Goal: Task Accomplishment & Management: Manage account settings

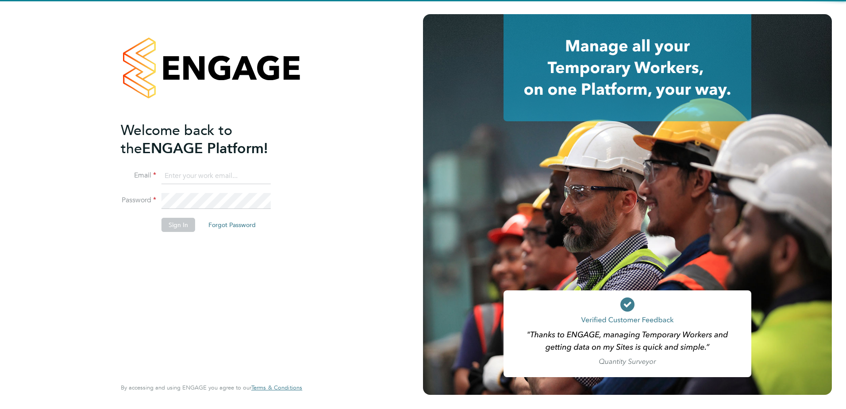
type input "gurraj.singh@vistry.co.uk"
click at [84, 277] on div "Welcome back to the ENGAGE Platform! Email gurraj.singh@vistry.co.uk Password S…" at bounding box center [211, 204] width 423 height 409
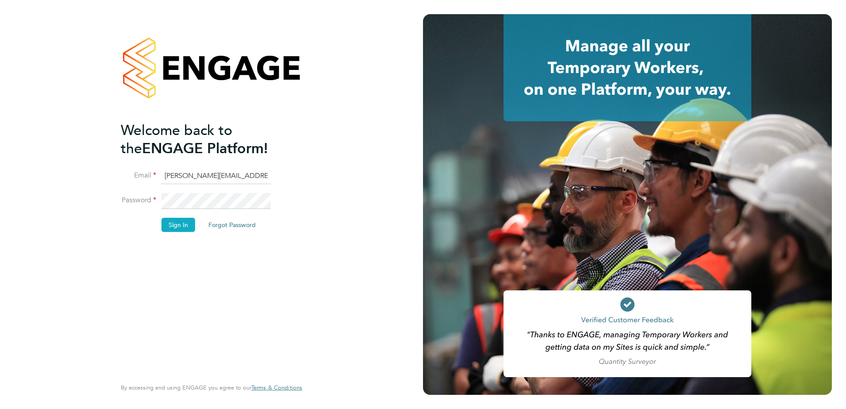
click at [168, 229] on button "Sign In" at bounding box center [179, 225] width 34 height 14
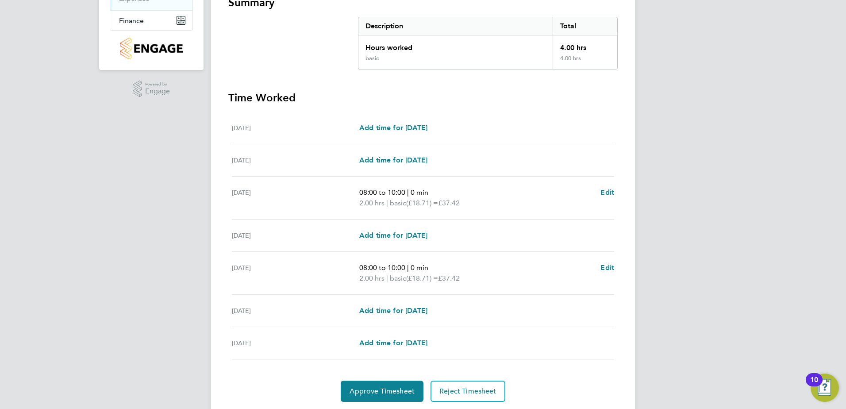
scroll to position [177, 0]
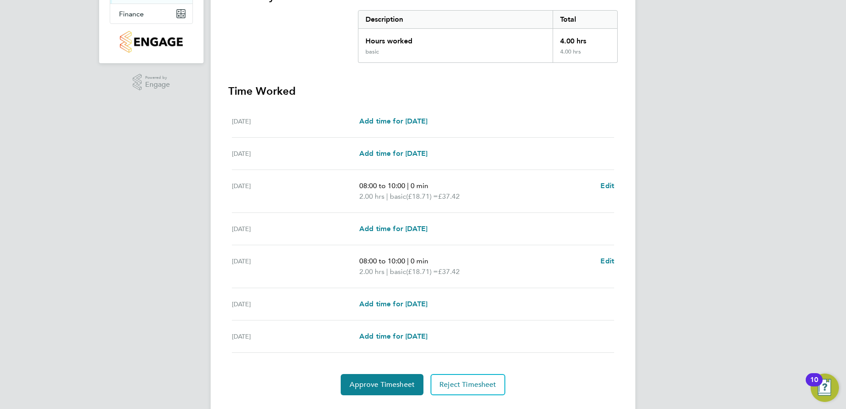
click at [293, 392] on div "Approve Timesheet Reject Timesheet" at bounding box center [423, 384] width 390 height 21
click at [378, 386] on span "Approve Timesheet" at bounding box center [382, 384] width 65 height 9
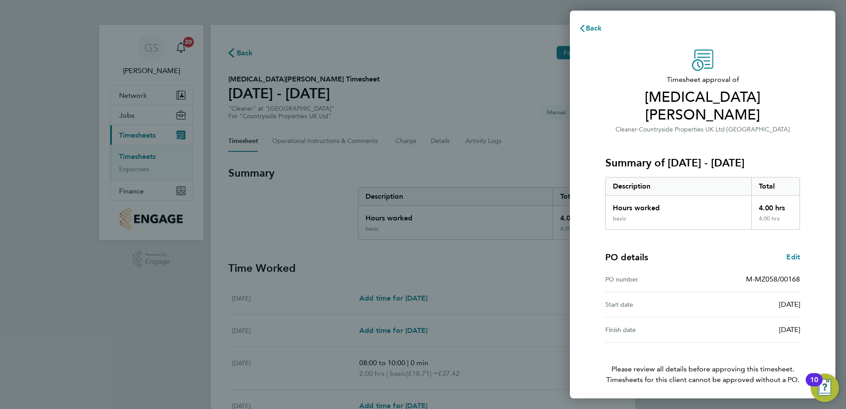
click at [710, 399] on button "Confirm Timesheet Approval" at bounding box center [703, 409] width 112 height 21
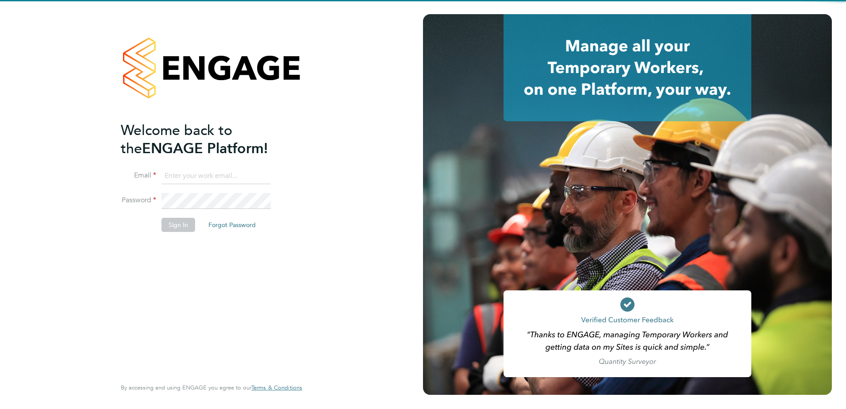
type input "gurraj.singh@vistry.co.uk"
click at [265, 240] on div "Welcome back to the ENGAGE Platform! Email gurraj.singh@vistry.co.uk Password S…" at bounding box center [207, 248] width 173 height 255
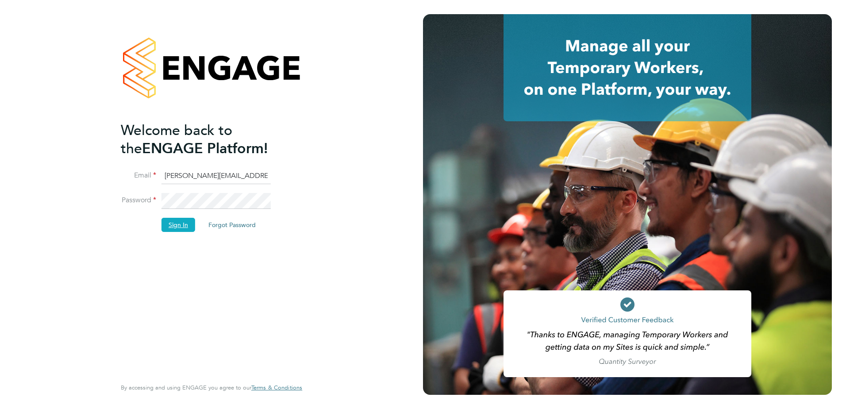
click at [164, 229] on button "Sign In" at bounding box center [179, 225] width 34 height 14
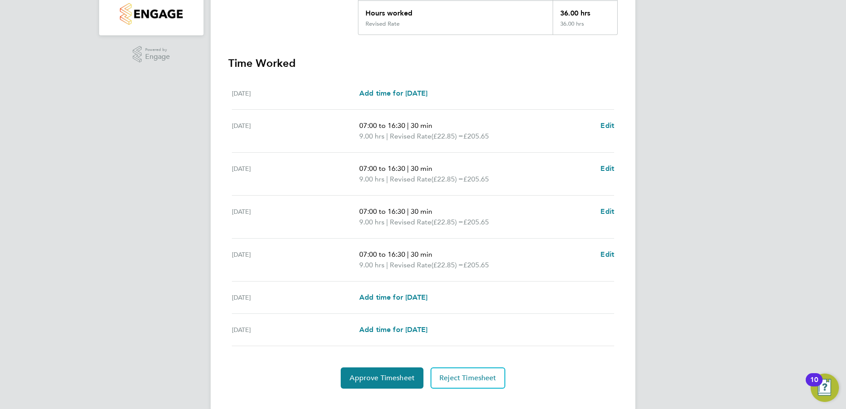
scroll to position [220, 0]
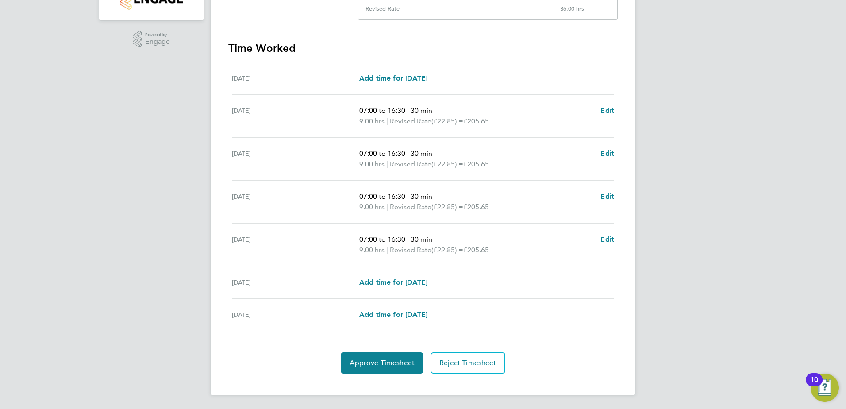
click at [286, 354] on div "Approve Timesheet Reject Timesheet" at bounding box center [423, 362] width 390 height 21
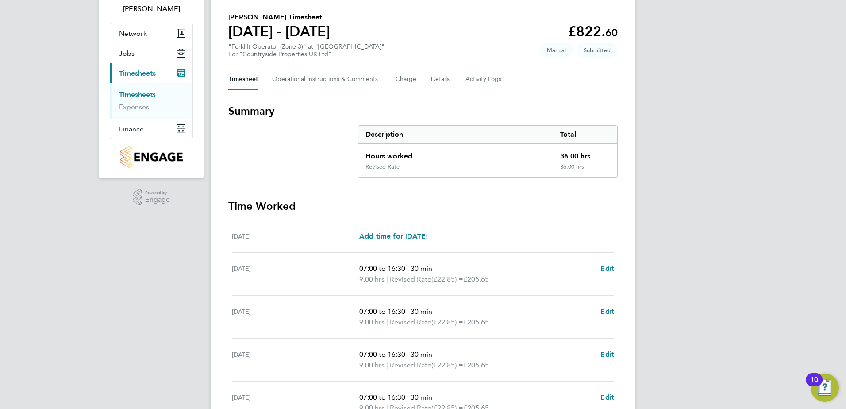
scroll to position [0, 0]
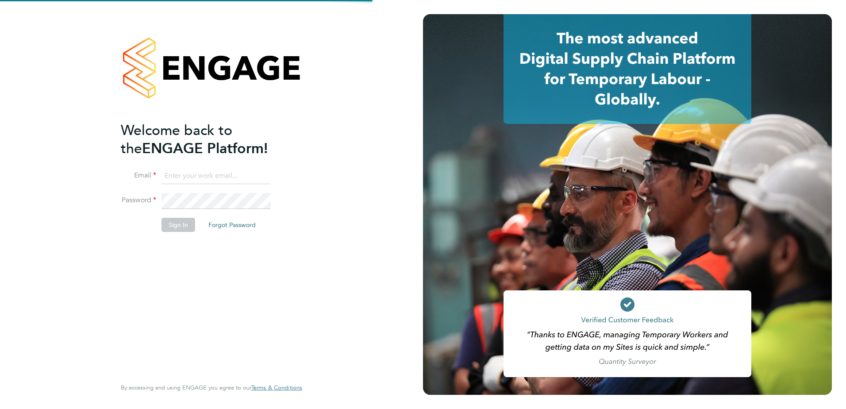
type input "[PERSON_NAME][EMAIL_ADDRESS][PERSON_NAME][DOMAIN_NAME]"
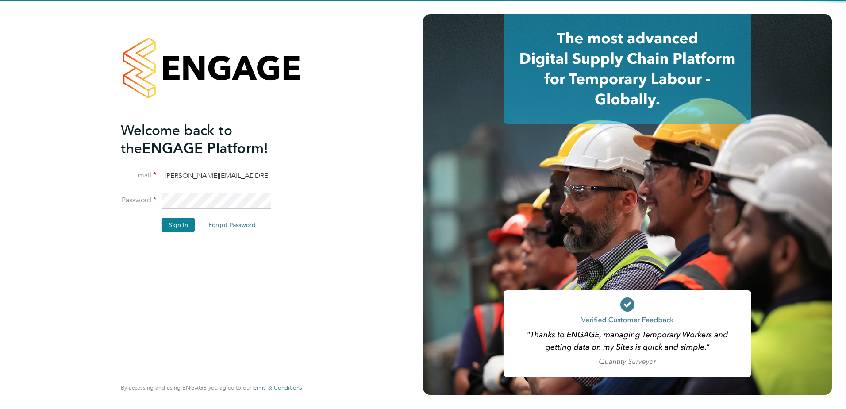
click at [174, 241] on div "Welcome back to the ENGAGE Platform! Email gurraj.singh@vistry.co.uk Password S…" at bounding box center [207, 248] width 173 height 255
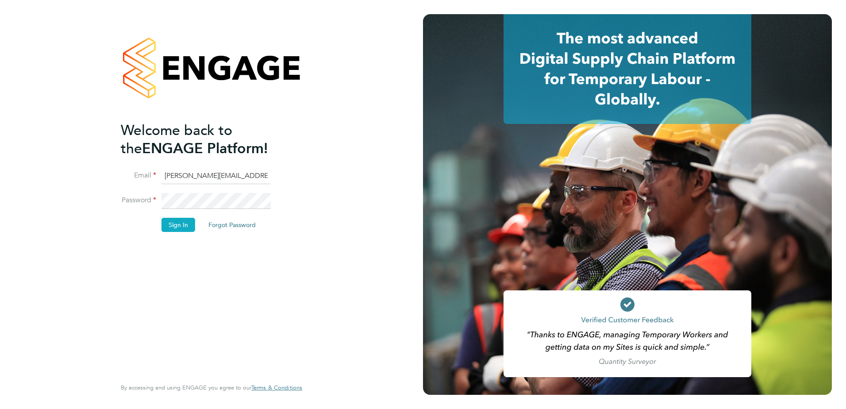
click at [177, 227] on button "Sign In" at bounding box center [179, 225] width 34 height 14
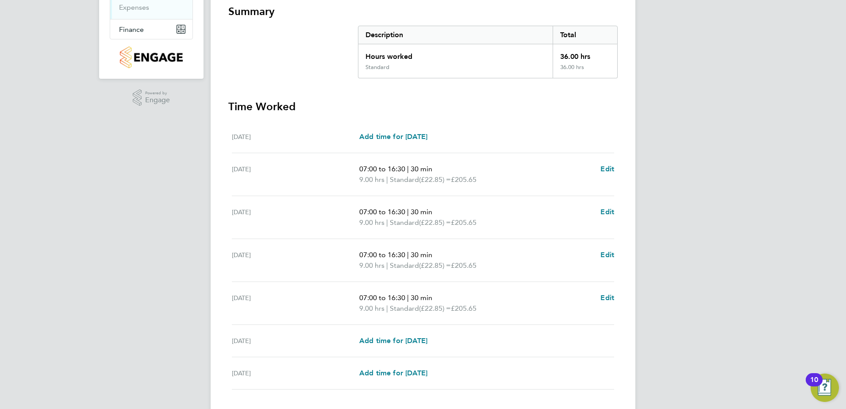
scroll to position [177, 0]
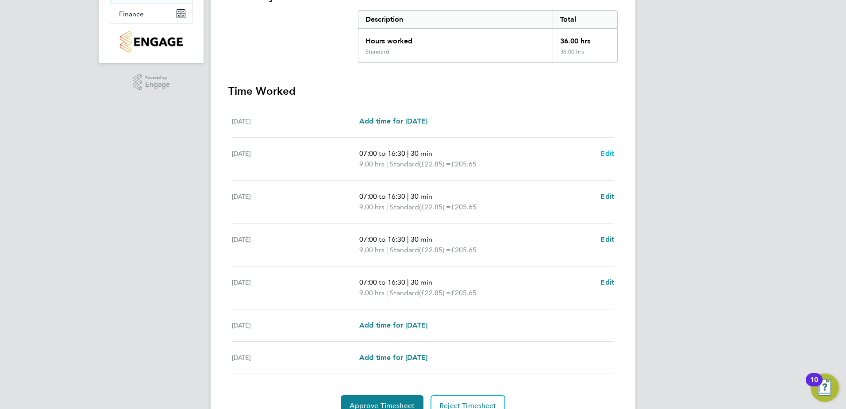
click at [609, 150] on span "Edit" at bounding box center [608, 153] width 14 height 8
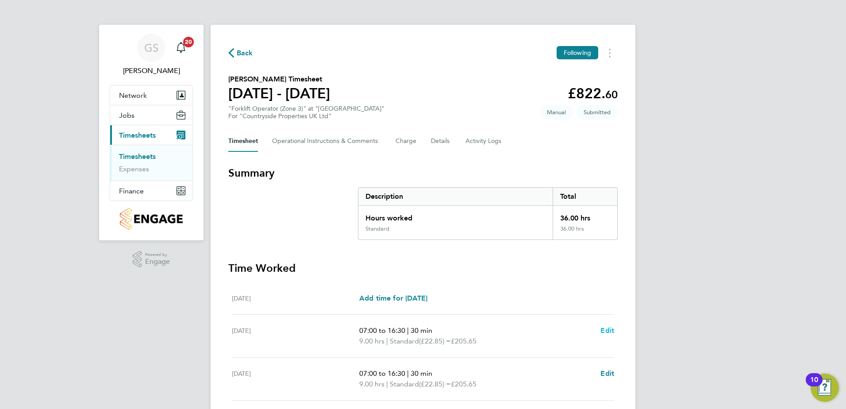
select select "30"
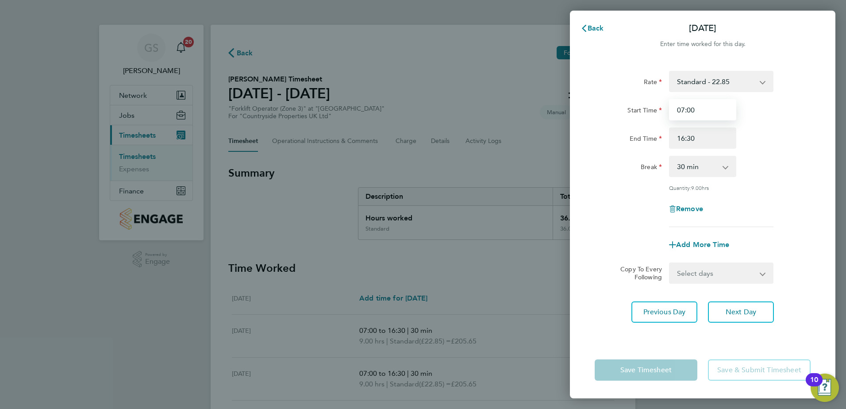
click at [695, 112] on input "07:00" at bounding box center [702, 109] width 67 height 21
click at [692, 112] on input "07:00" at bounding box center [702, 109] width 67 height 21
click at [591, 31] on span "Back" at bounding box center [596, 28] width 16 height 8
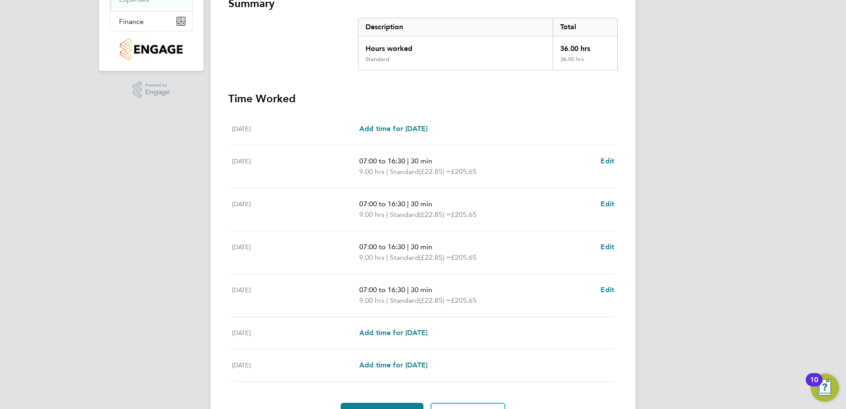
scroll to position [220, 0]
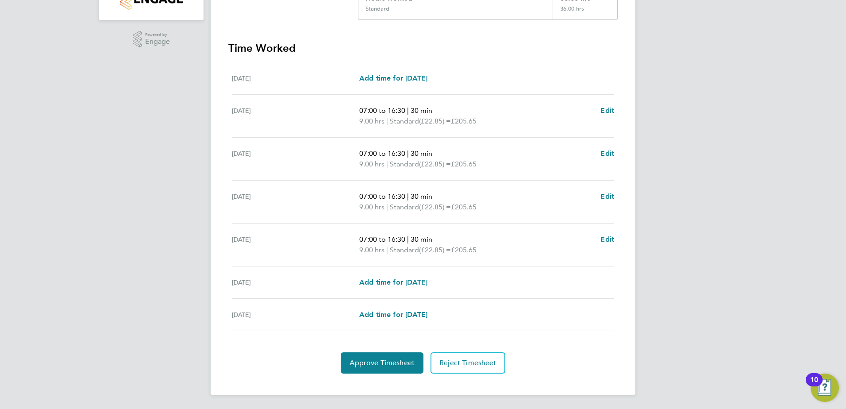
click at [599, 113] on div "07:00 to 16:30 | 30 min 9.00 hrs | Standard (£22.85) = £205.65 Edit" at bounding box center [486, 115] width 255 height 21
click at [602, 113] on span "Edit" at bounding box center [608, 110] width 14 height 8
select select "30"
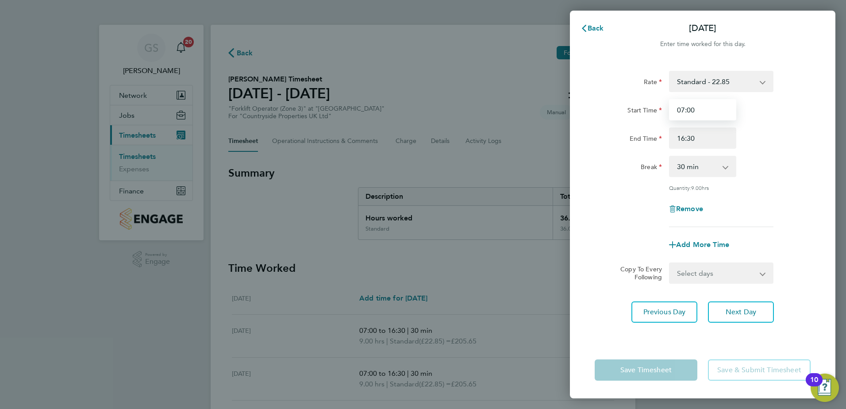
click at [690, 108] on input "07:00" at bounding box center [702, 109] width 67 height 21
type input "07:30"
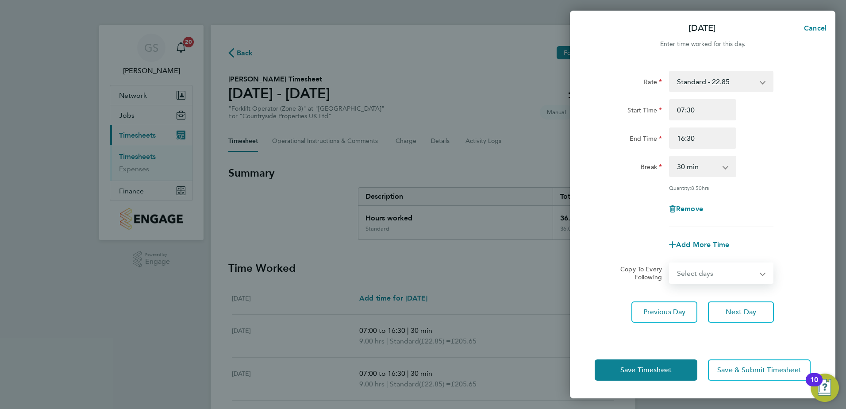
click at [736, 268] on select "Select days Day Weekday (Mon-Fri) Weekend (Sat-Sun) Wednesday Thursday Friday S…" at bounding box center [716, 272] width 93 height 19
select select "WED"
click at [670, 263] on select "Select days Day Weekday (Mon-Fri) Weekend (Sat-Sun) Wednesday Thursday Friday S…" at bounding box center [716, 272] width 93 height 19
select select "2025-08-31"
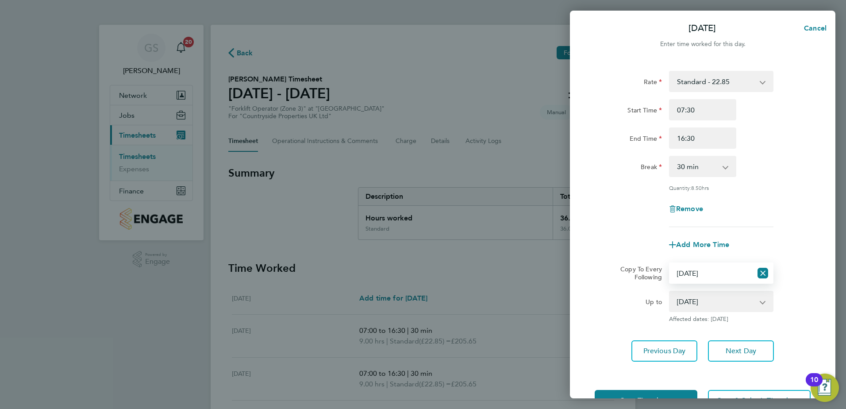
click at [770, 270] on app-icon-cross-button at bounding box center [763, 272] width 21 height 19
click at [766, 272] on icon "Reset selection" at bounding box center [763, 273] width 11 height 11
select select "0: null"
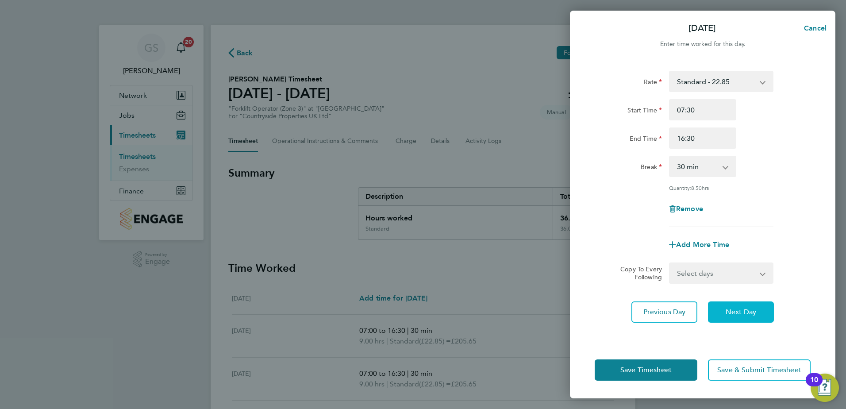
click at [735, 309] on span "Next Day" at bounding box center [741, 312] width 31 height 9
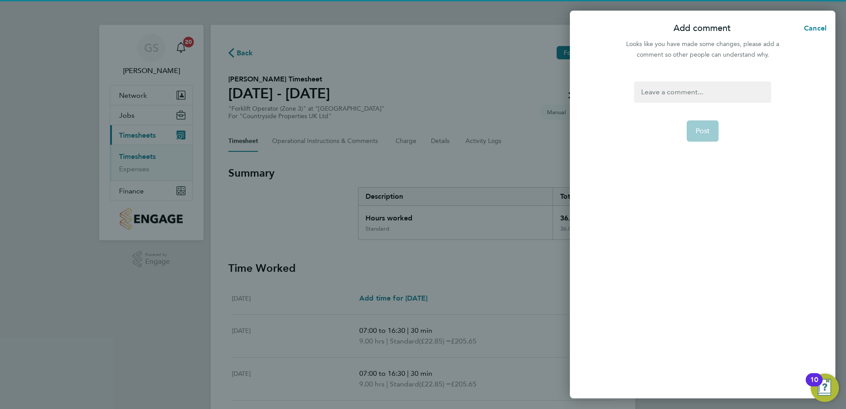
click at [683, 84] on div at bounding box center [702, 91] width 137 height 21
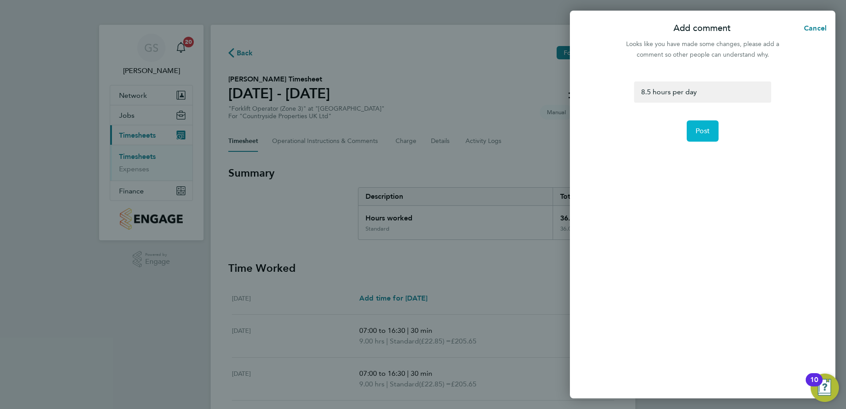
click at [712, 127] on button "Post" at bounding box center [703, 130] width 32 height 21
select select "30"
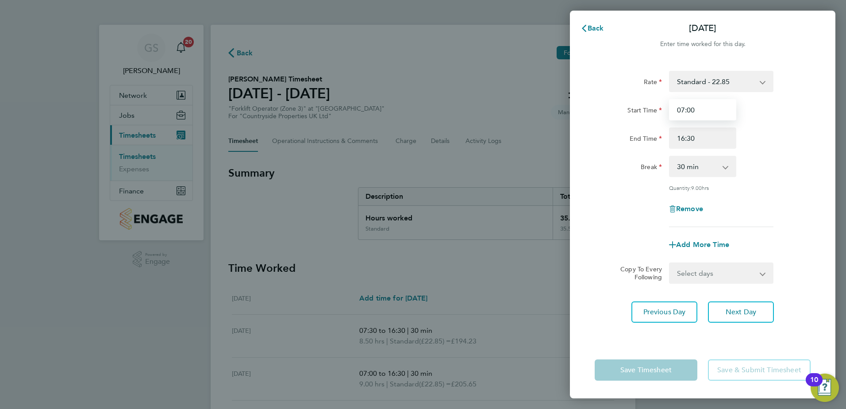
click at [694, 112] on input "07:00" at bounding box center [702, 109] width 67 height 21
type input "07:30"
click at [697, 334] on div "Rate Standard - 22.85 Start Time 07:30 End Time 16:30 Break 0 min 15 min 30 min…" at bounding box center [703, 201] width 266 height 282
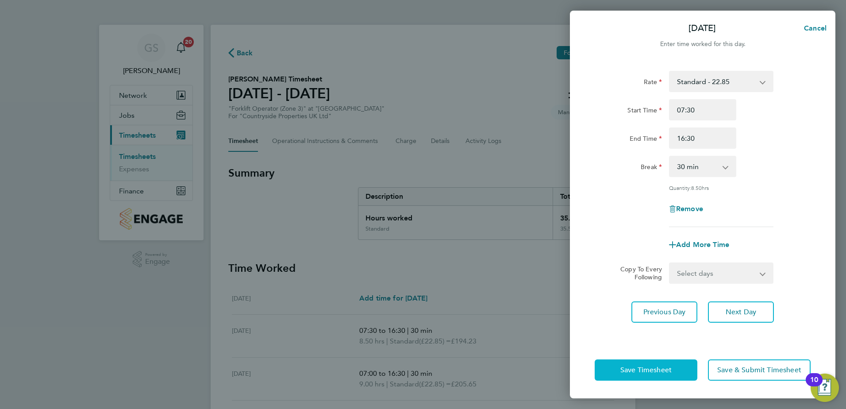
click at [681, 363] on button "Save Timesheet" at bounding box center [646, 369] width 103 height 21
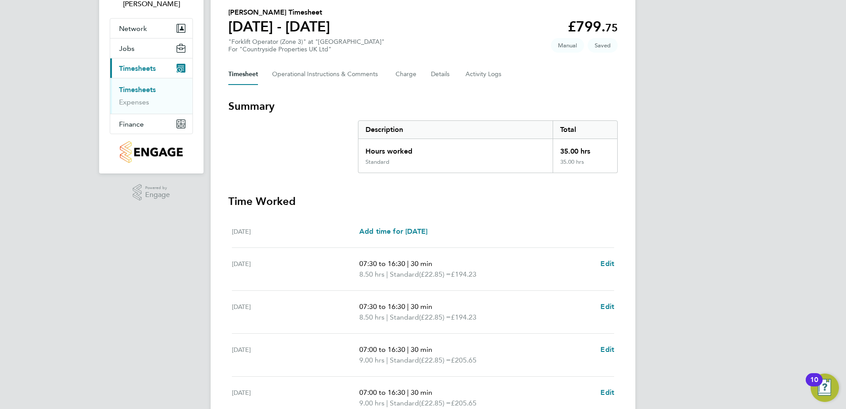
scroll to position [177, 0]
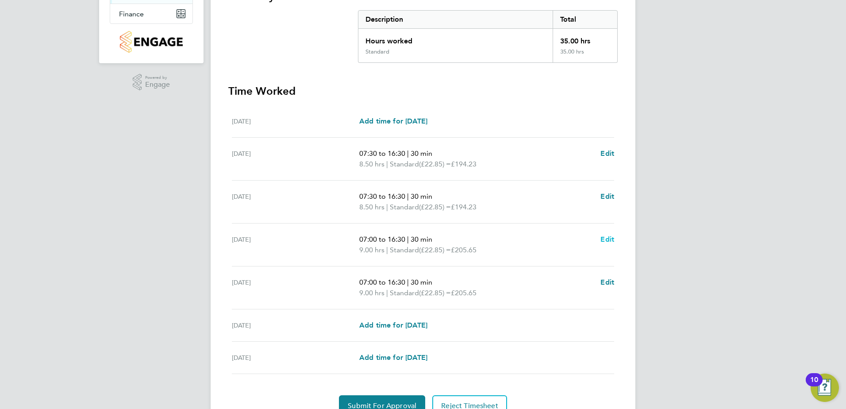
click at [605, 243] on span "Edit" at bounding box center [608, 239] width 14 height 8
select select "30"
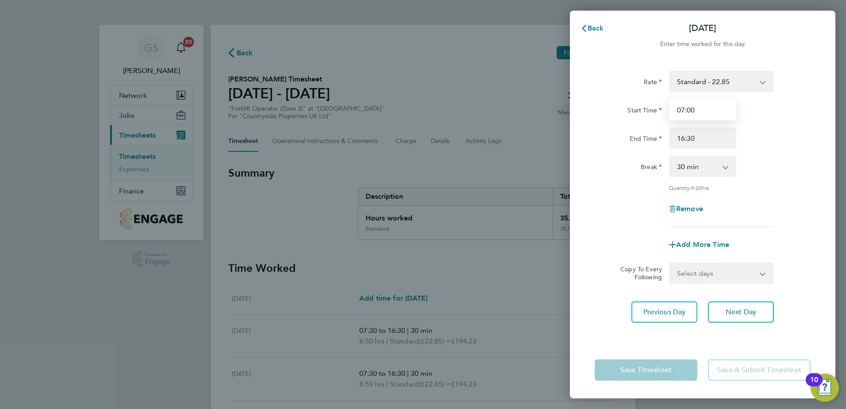
click at [691, 106] on input "07:00" at bounding box center [702, 109] width 67 height 21
type input "07:30"
click at [678, 334] on div "Rate Standard - 22.85 Start Time 07:30 End Time 16:30 Break 0 min 15 min 30 min…" at bounding box center [703, 201] width 266 height 282
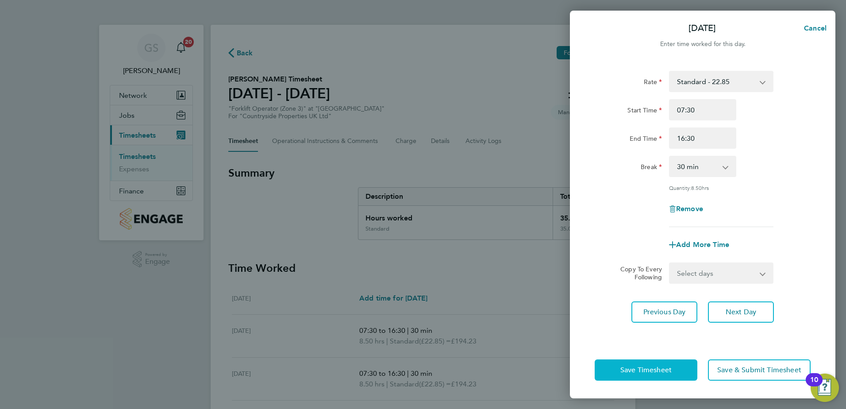
click at [670, 362] on button "Save Timesheet" at bounding box center [646, 369] width 103 height 21
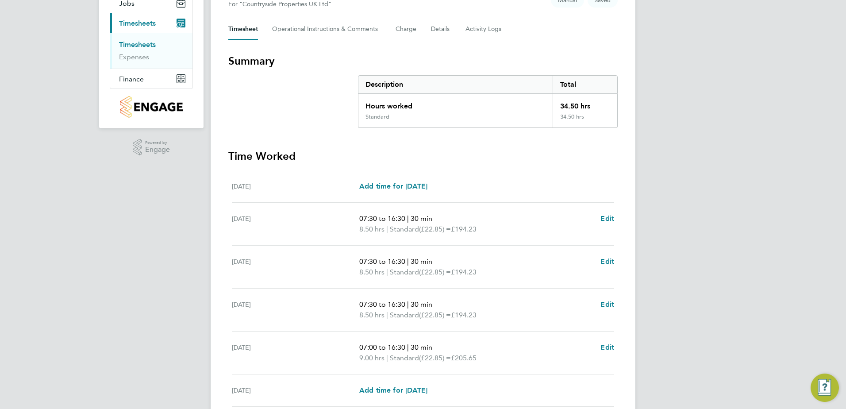
scroll to position [177, 0]
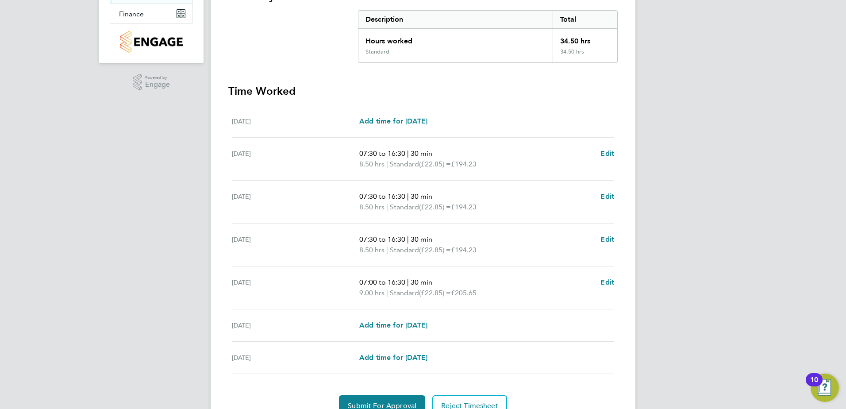
click at [618, 281] on div "Back Following Darren Dooley's Timesheet 25 - 31 Aug 2025 £788. 32 "Forklift Op…" at bounding box center [423, 143] width 425 height 590
click at [607, 282] on span "Edit" at bounding box center [608, 282] width 14 height 8
select select "30"
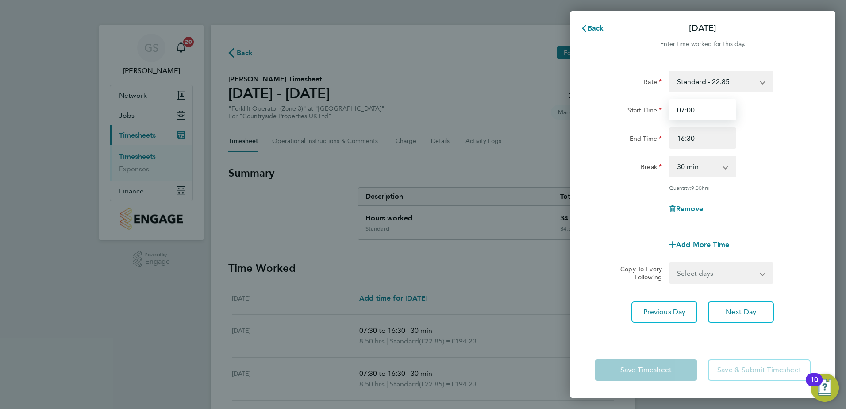
click at [690, 111] on input "07:00" at bounding box center [702, 109] width 67 height 21
type input "07:30"
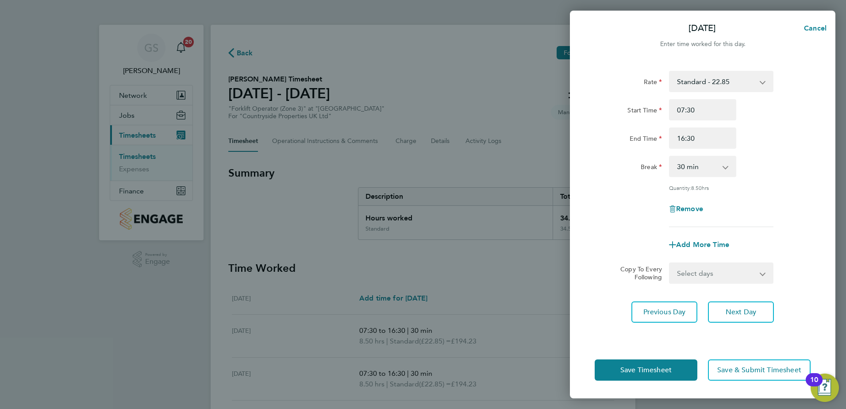
drag, startPoint x: 597, startPoint y: 327, endPoint x: 611, endPoint y: 351, distance: 27.4
click at [597, 327] on div "Rate Standard - 22.85 Start Time 07:30 End Time 16:30 Break 0 min 15 min 30 min…" at bounding box center [703, 201] width 266 height 282
click at [616, 369] on button "Save Timesheet" at bounding box center [646, 369] width 103 height 21
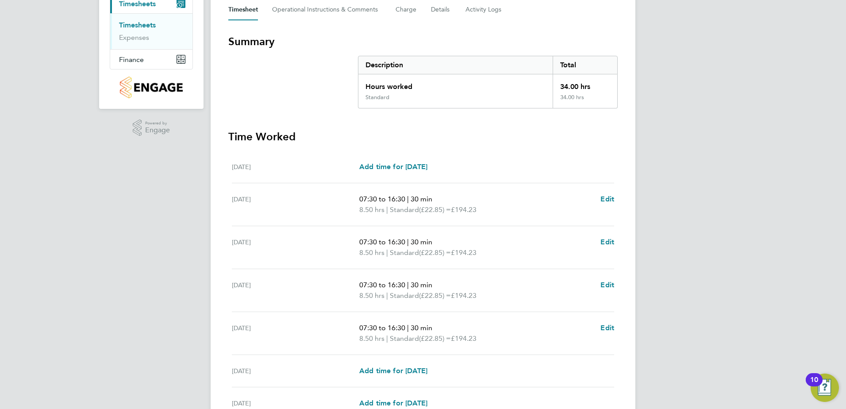
scroll to position [220, 0]
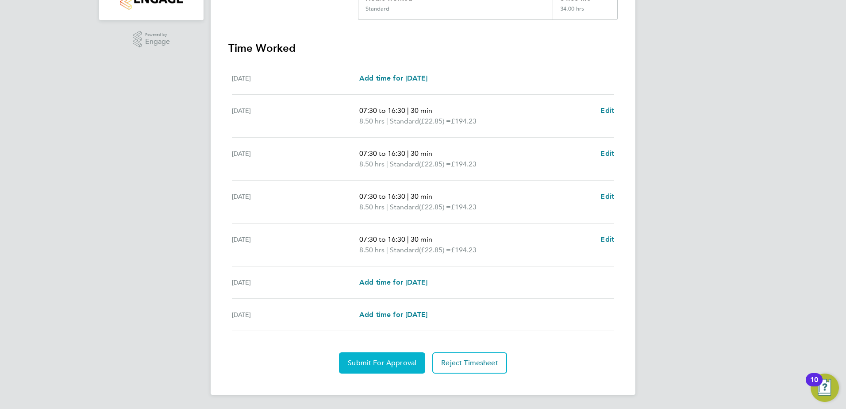
click at [404, 360] on span "Submit For Approval" at bounding box center [382, 363] width 69 height 9
click at [404, 360] on span "Approve Timesheet" at bounding box center [382, 363] width 65 height 9
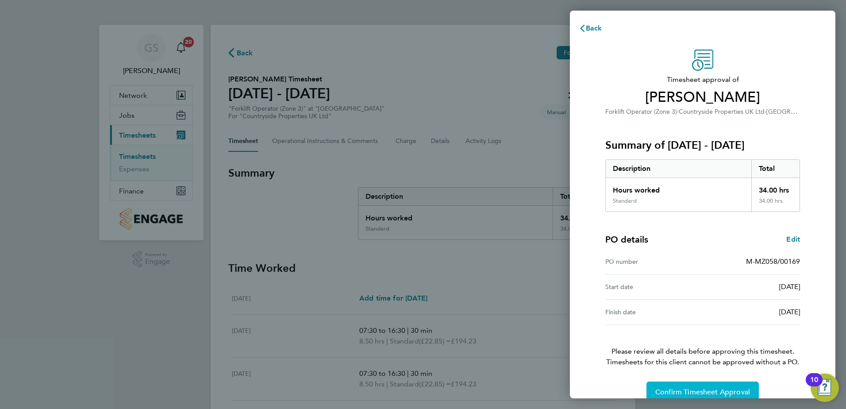
click at [650, 386] on button "Confirm Timesheet Approval" at bounding box center [703, 392] width 112 height 21
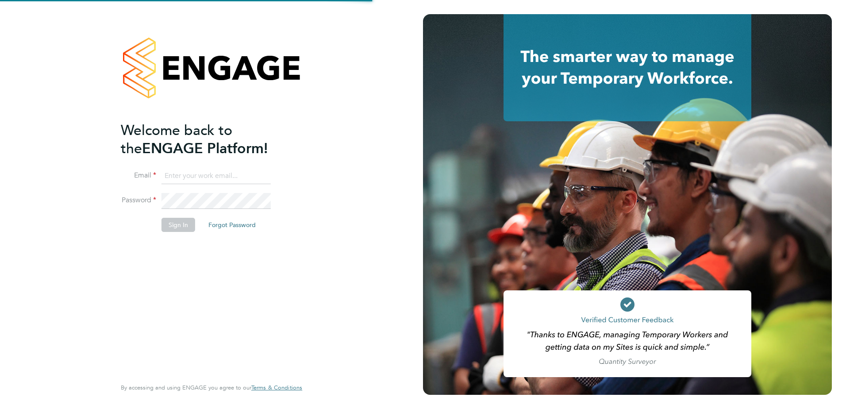
type input "gurraj.singh@vistry.co.uk"
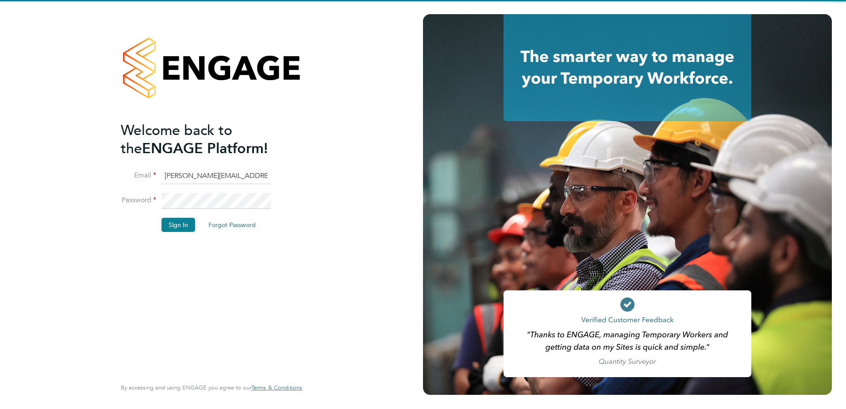
drag, startPoint x: 199, startPoint y: 255, endPoint x: 189, endPoint y: 232, distance: 24.4
click at [199, 255] on div "Welcome back to the ENGAGE Platform! Email gurraj.singh@vistry.co.uk Password S…" at bounding box center [207, 248] width 173 height 255
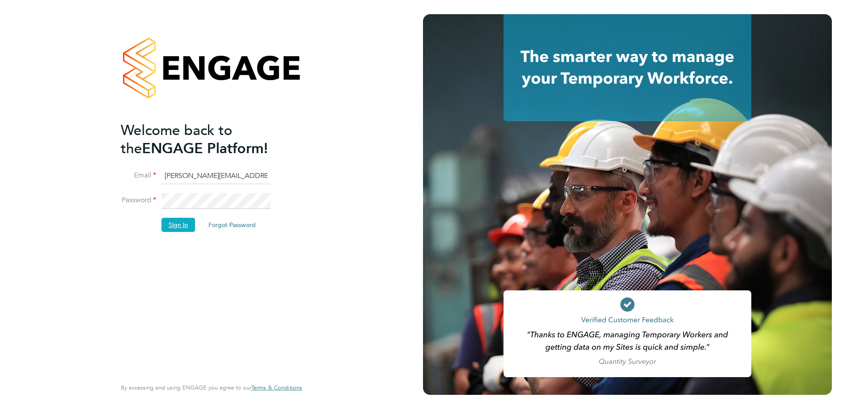
click at [189, 231] on button "Sign In" at bounding box center [179, 225] width 34 height 14
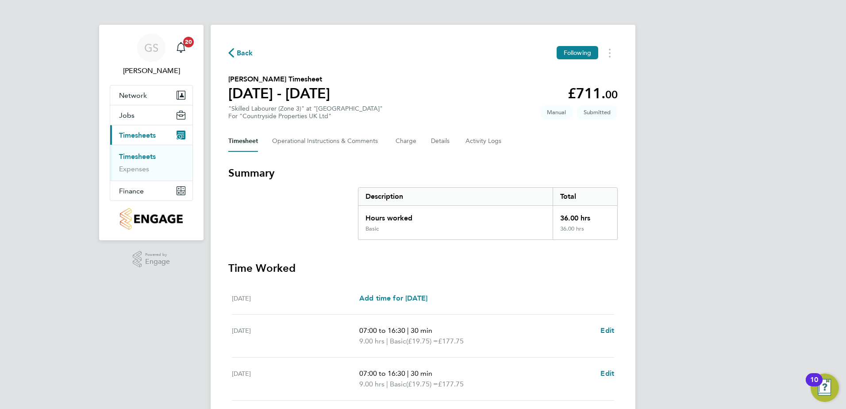
scroll to position [220, 0]
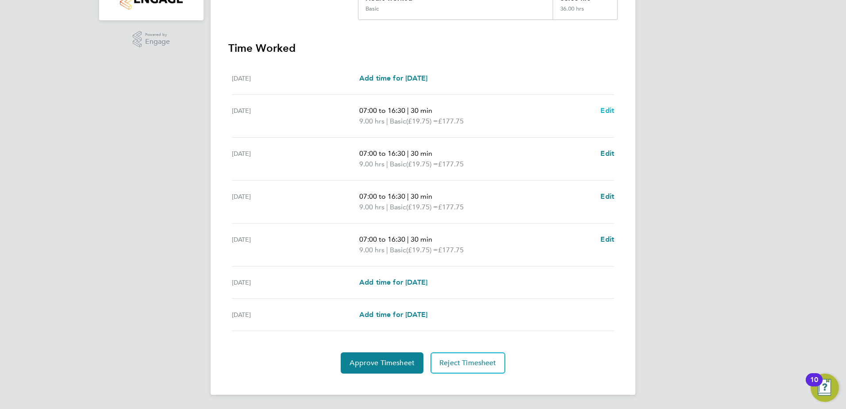
drag, startPoint x: 596, startPoint y: 111, endPoint x: 601, endPoint y: 111, distance: 5.3
click at [598, 111] on div "07:00 to 16:30 | 30 min 9.00 hrs | Basic (£19.75) = £177.75 Edit" at bounding box center [486, 115] width 255 height 21
drag, startPoint x: 601, startPoint y: 111, endPoint x: 607, endPoint y: 111, distance: 6.2
click at [607, 111] on span "Edit" at bounding box center [608, 110] width 14 height 8
select select "30"
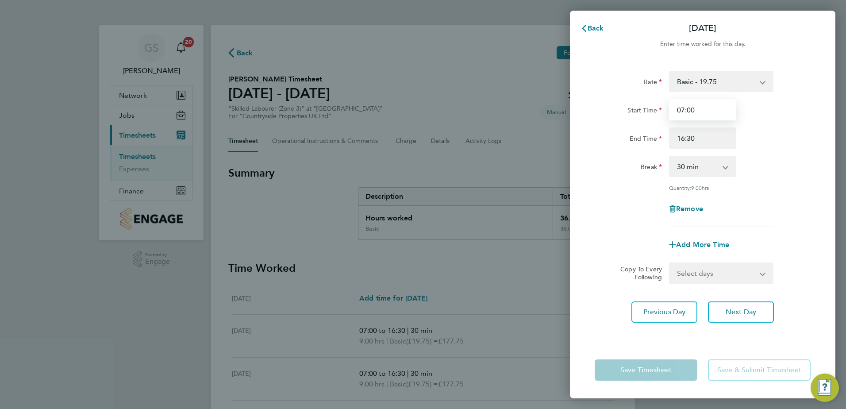
click at [690, 104] on input "07:00" at bounding box center [702, 109] width 67 height 21
type input "07:30"
click at [782, 157] on div "Break 0 min 15 min 30 min 45 min 60 min 75 min 90 min" at bounding box center [702, 166] width 223 height 21
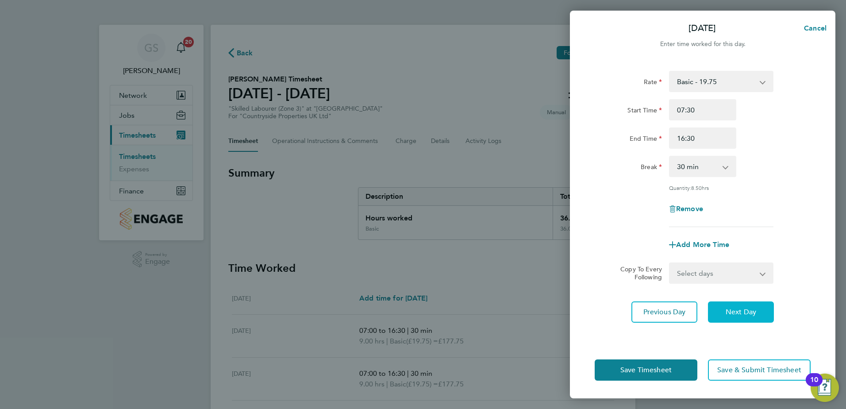
click at [742, 315] on span "Next Day" at bounding box center [741, 312] width 31 height 9
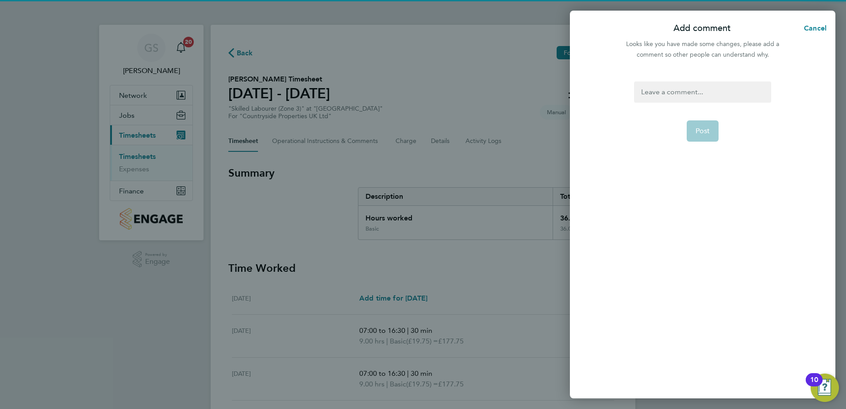
click at [688, 83] on div at bounding box center [702, 91] width 137 height 21
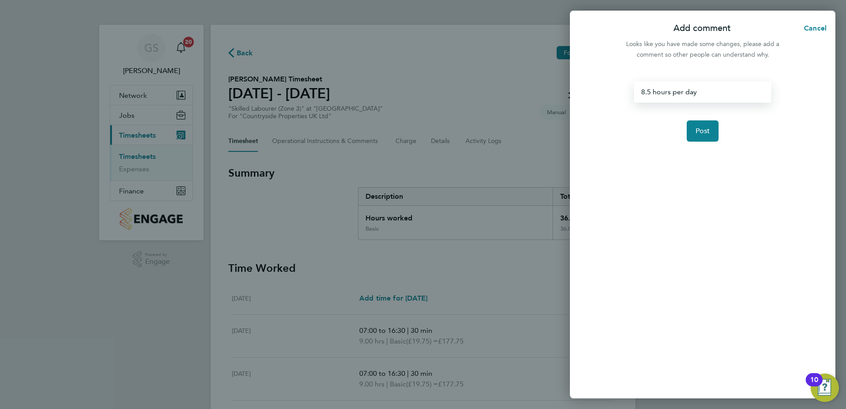
click at [704, 144] on form "8.5 hours per day Post" at bounding box center [703, 183] width 144 height 204
click at [703, 131] on span "Post" at bounding box center [703, 131] width 15 height 9
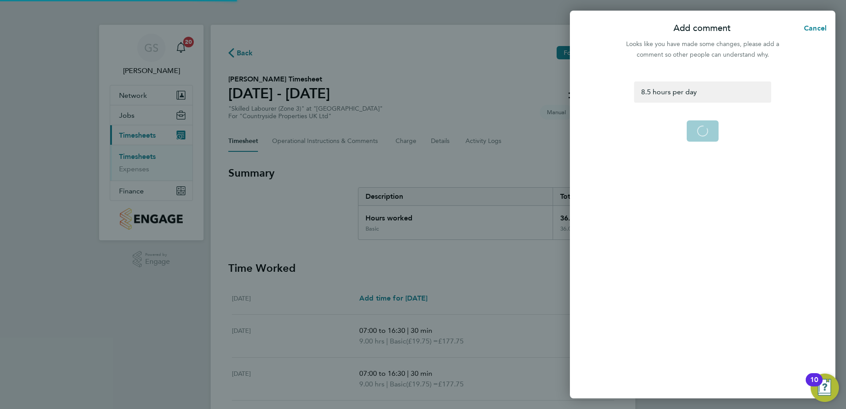
select select "30"
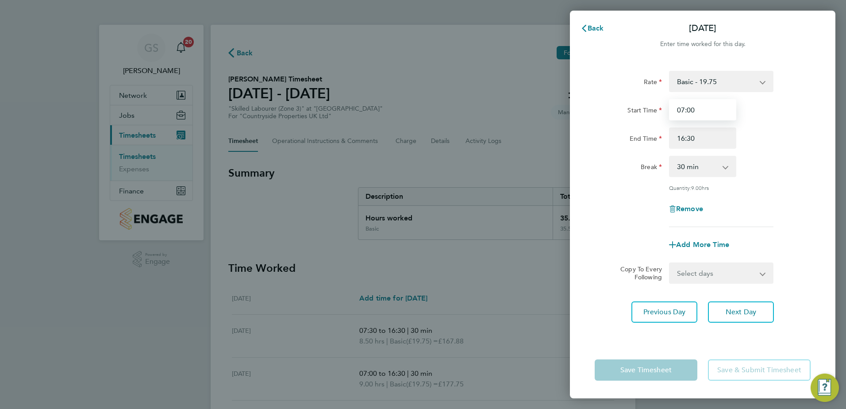
click at [693, 109] on input "07:00" at bounding box center [702, 109] width 67 height 21
type input "07:30"
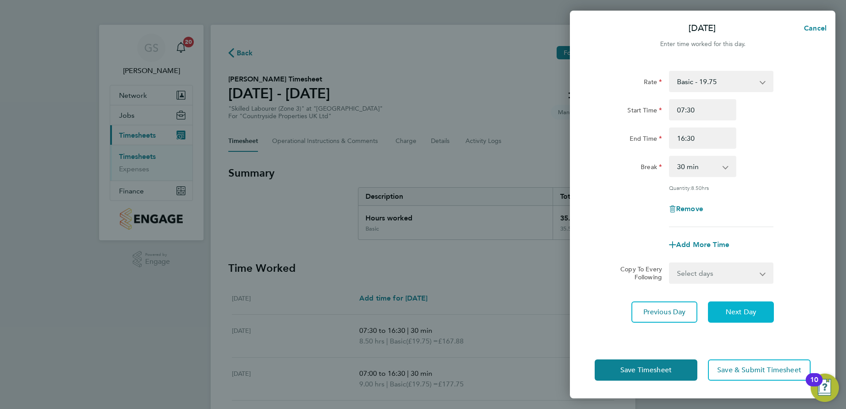
click at [739, 301] on button "Next Day" at bounding box center [741, 311] width 66 height 21
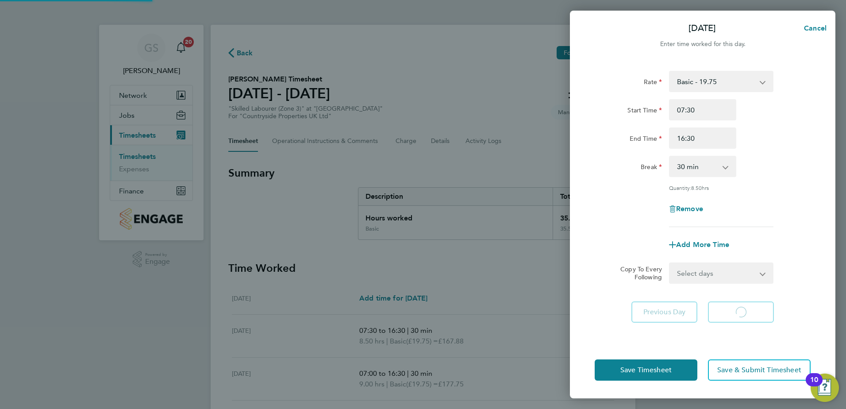
select select "30"
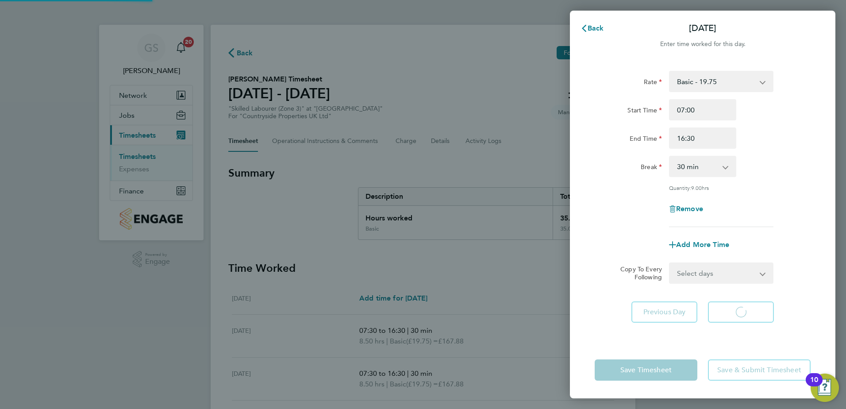
select select "30"
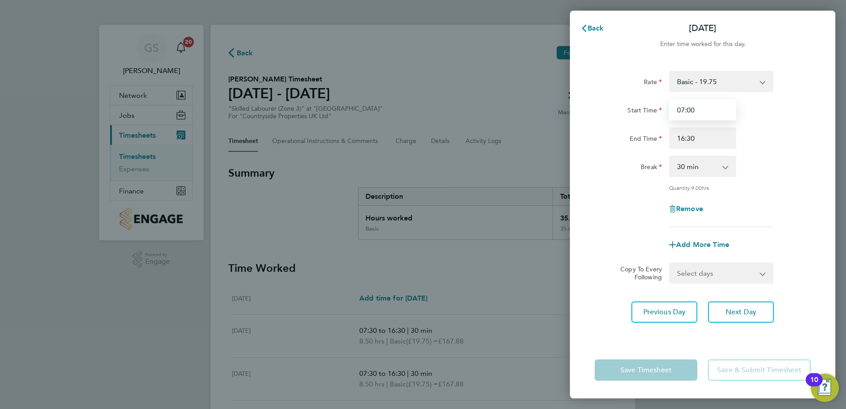
click at [690, 108] on input "07:00" at bounding box center [702, 109] width 67 height 21
type input "07:30"
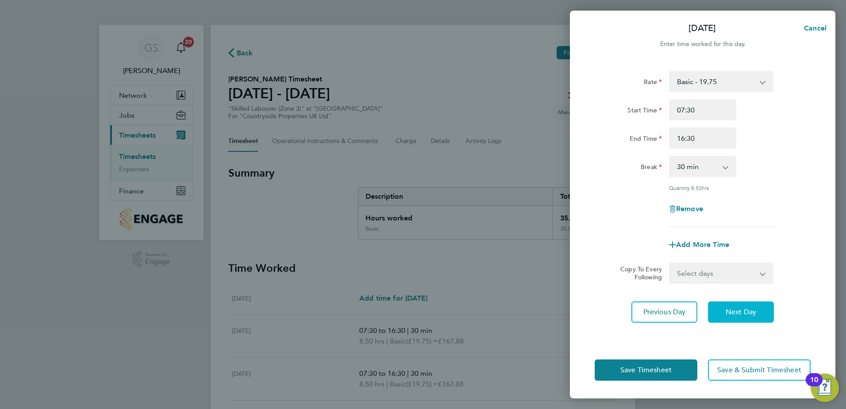
click at [740, 315] on span "Next Day" at bounding box center [741, 312] width 31 height 9
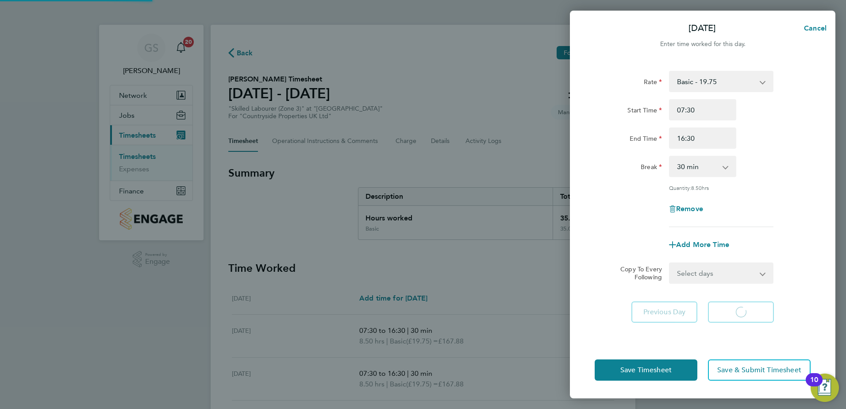
select select "30"
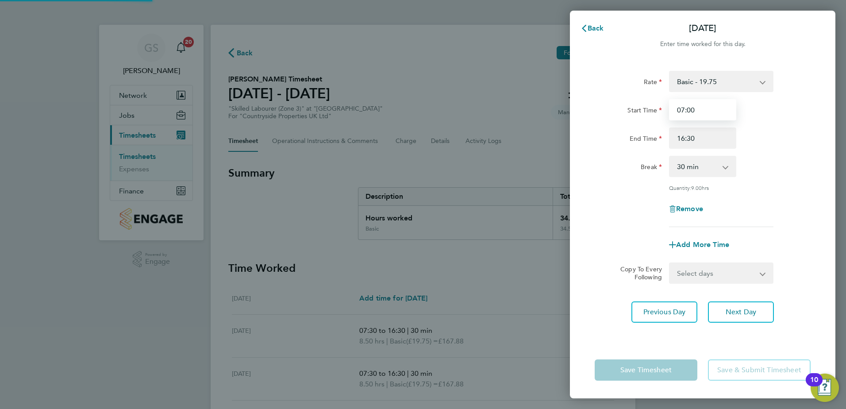
click at [692, 109] on input "07:00" at bounding box center [702, 109] width 67 height 21
type input "07:30"
click at [741, 313] on span "Next Day" at bounding box center [741, 312] width 31 height 9
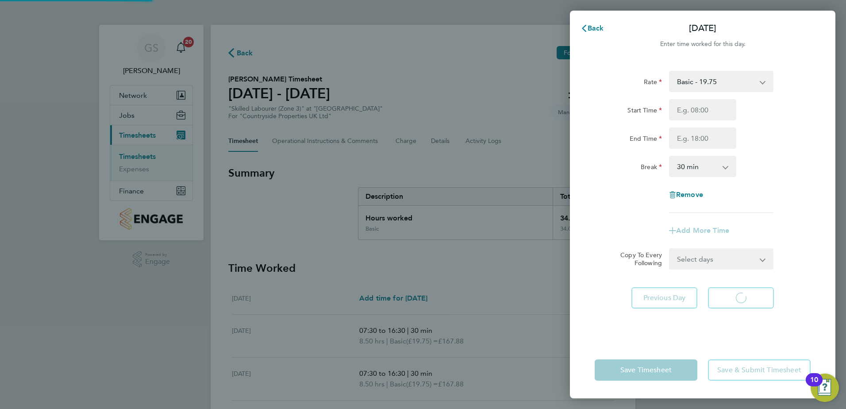
select select "30"
click at [650, 309] on div "Rate Basic - 19.75 Start Time End Time Break 0 min 15 min 30 min 45 min 60 min …" at bounding box center [703, 201] width 266 height 282
click at [653, 299] on span "Previous Day" at bounding box center [665, 297] width 42 height 9
select select "30"
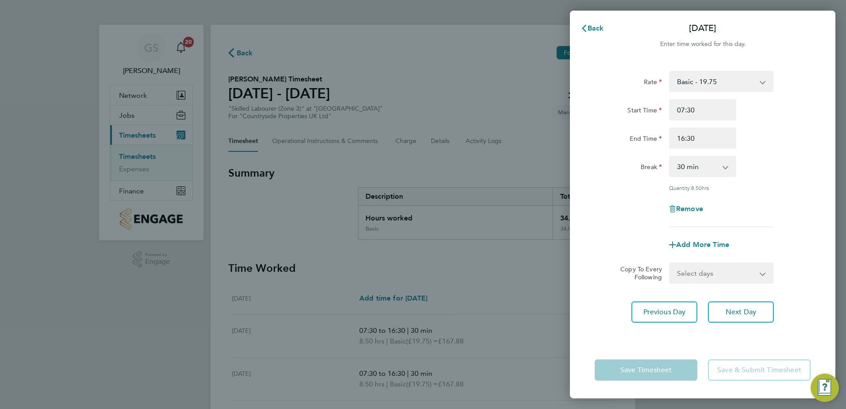
click at [645, 371] on app-form-button "Save Timesheet" at bounding box center [649, 369] width 108 height 21
click at [589, 23] on button "Back" at bounding box center [592, 28] width 41 height 18
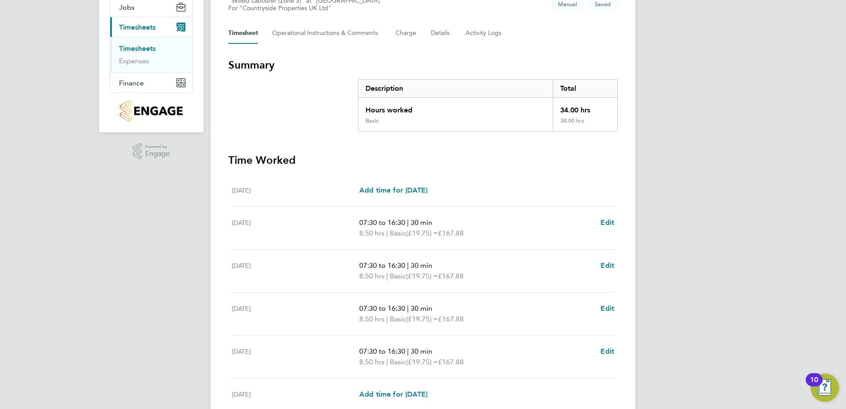
scroll to position [220, 0]
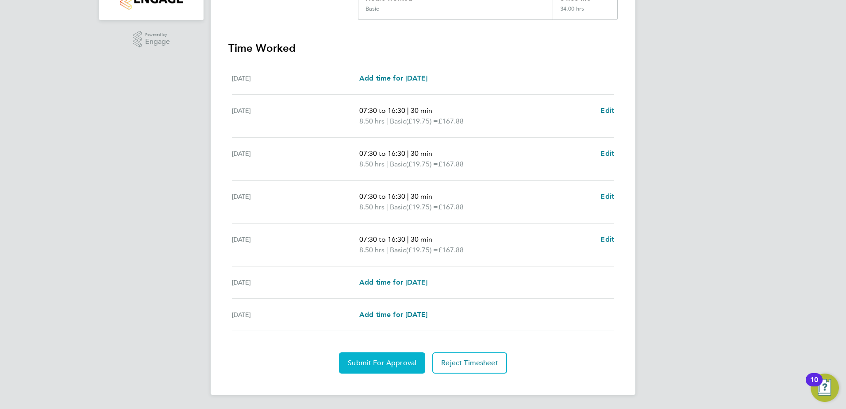
click at [401, 363] on span "Submit For Approval" at bounding box center [382, 363] width 69 height 9
click at [401, 363] on span "Approve Timesheet" at bounding box center [382, 363] width 65 height 9
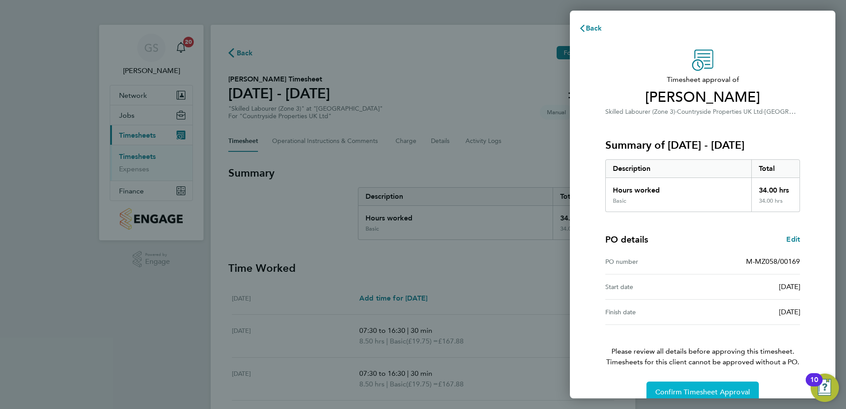
click at [714, 392] on span "Confirm Timesheet Approval" at bounding box center [703, 392] width 95 height 9
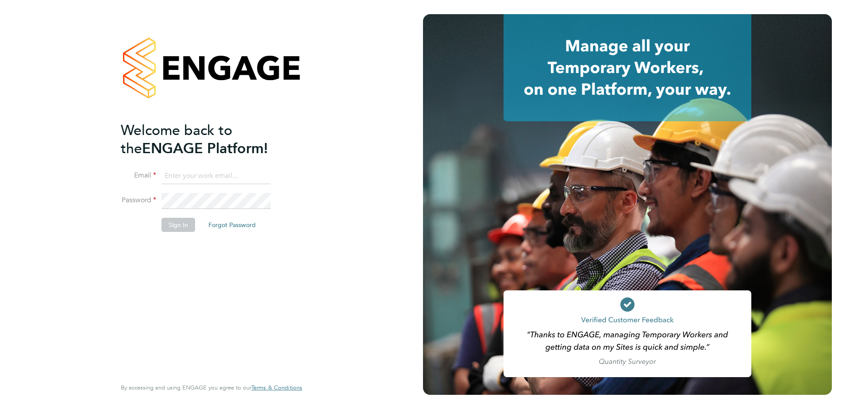
type input "[PERSON_NAME][EMAIL_ADDRESS][PERSON_NAME][DOMAIN_NAME]"
click at [198, 291] on div "Welcome back to the ENGAGE Platform! Email [PERSON_NAME][EMAIL_ADDRESS][PERSON_…" at bounding box center [207, 248] width 173 height 255
click at [175, 236] on li "Sign In Forgot Password" at bounding box center [207, 229] width 173 height 23
click at [179, 227] on button "Sign In" at bounding box center [179, 225] width 34 height 14
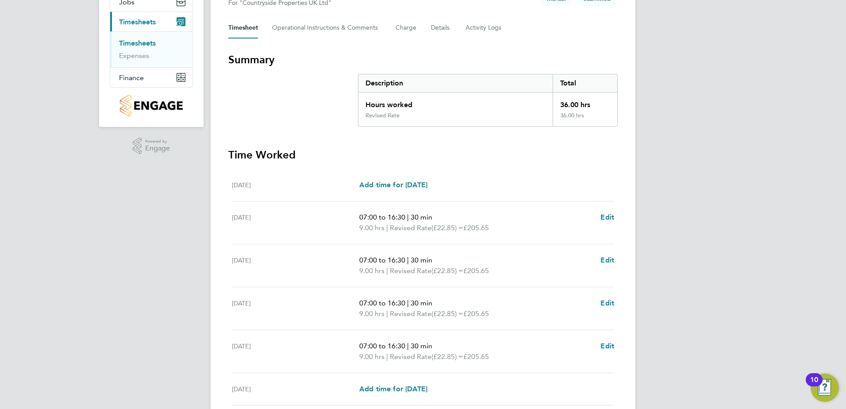
scroll to position [220, 0]
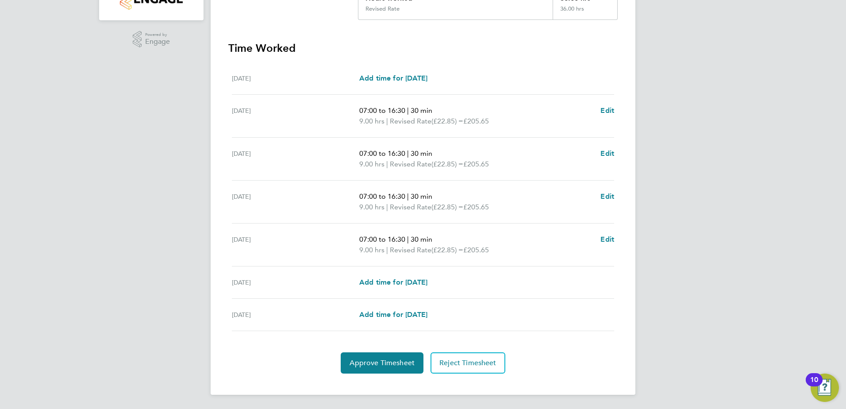
click at [599, 116] on div "07:00 to 16:30 | 30 min 9.00 hrs | Revised Rate (£22.85) = £205.65 Edit" at bounding box center [486, 115] width 255 height 21
click at [605, 112] on span "Edit" at bounding box center [608, 110] width 14 height 8
select select "30"
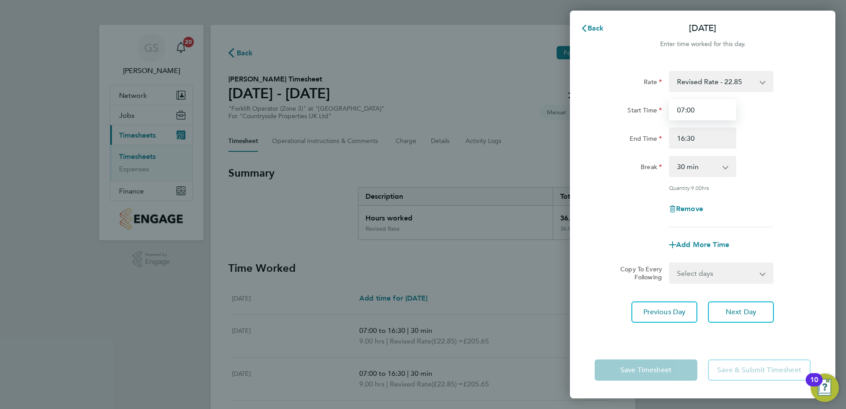
click at [690, 114] on input "07:00" at bounding box center [702, 109] width 67 height 21
type input "07:30"
drag, startPoint x: 737, startPoint y: 293, endPoint x: 739, endPoint y: 311, distance: 18.2
click at [737, 294] on div "Rate Revised Rate - 22.85 Start Time 07:30 End Time 16:30 Break 0 min 15 min 30…" at bounding box center [703, 201] width 266 height 282
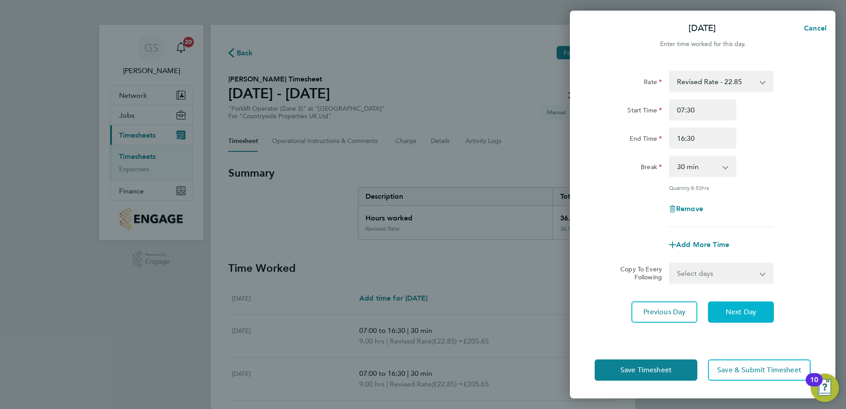
click at [739, 311] on span "Next Day" at bounding box center [741, 312] width 31 height 9
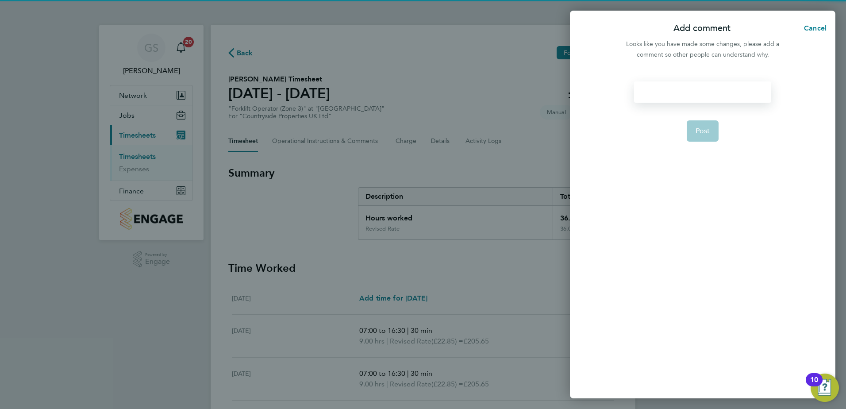
click at [702, 90] on div at bounding box center [702, 91] width 137 height 21
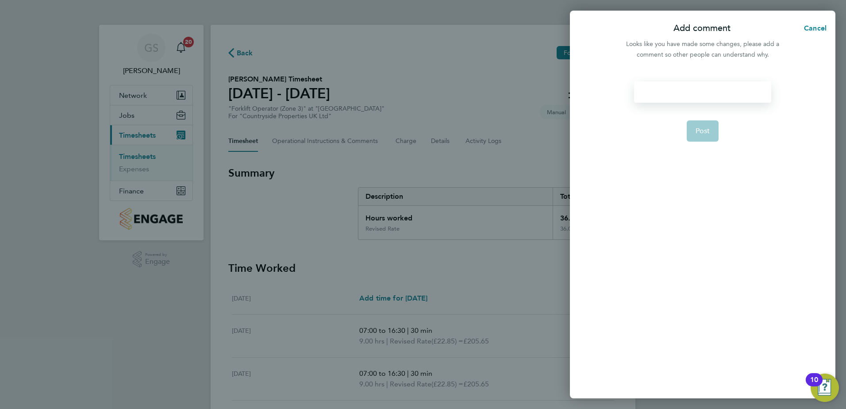
click at [702, 90] on div at bounding box center [702, 91] width 137 height 21
click at [699, 117] on form "8.5 hours per day Post" at bounding box center [703, 183] width 144 height 204
click at [699, 130] on span "Post" at bounding box center [703, 131] width 15 height 9
select select "30"
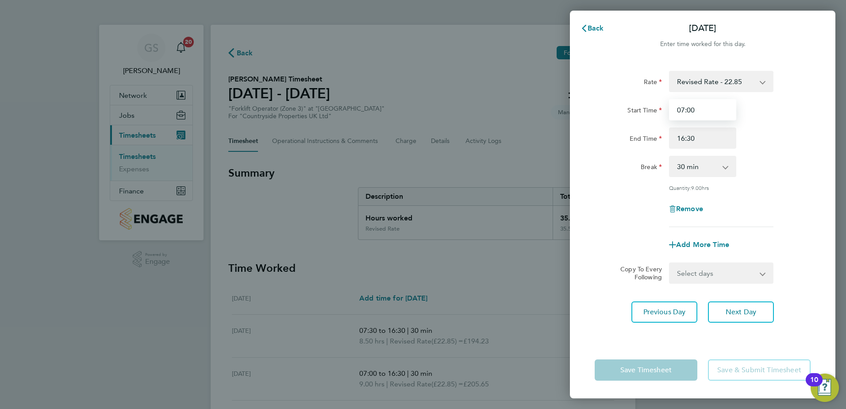
click at [691, 111] on input "07:00" at bounding box center [702, 109] width 67 height 21
type input "07:30"
click at [734, 311] on span "Next Day" at bounding box center [741, 312] width 31 height 9
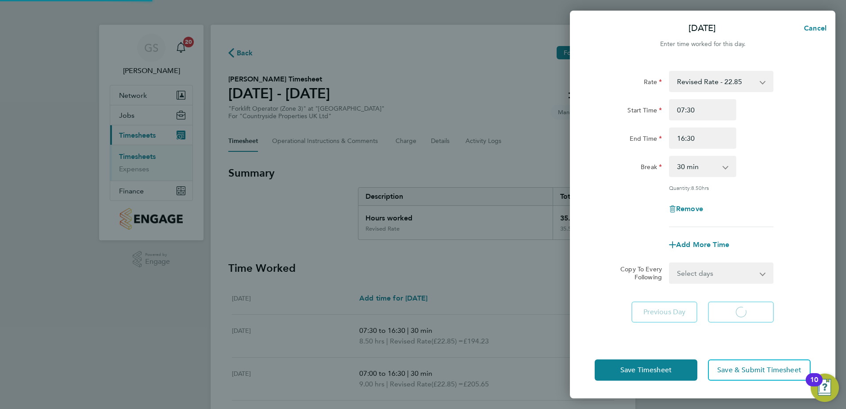
select select "30"
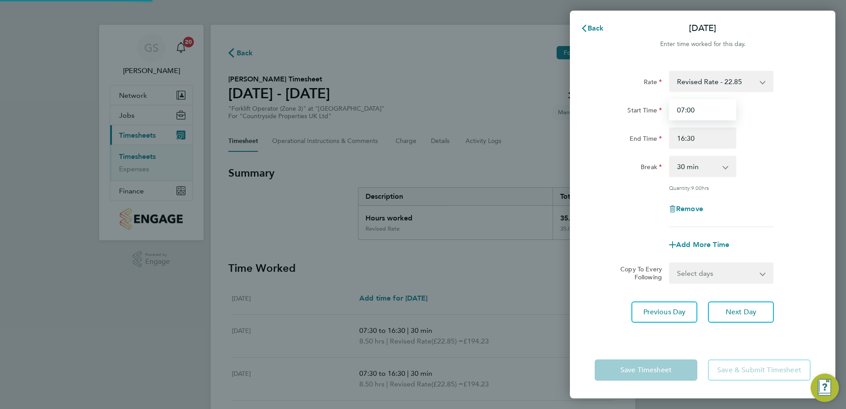
click at [691, 109] on input "07:00" at bounding box center [702, 109] width 67 height 21
type input "07:30"
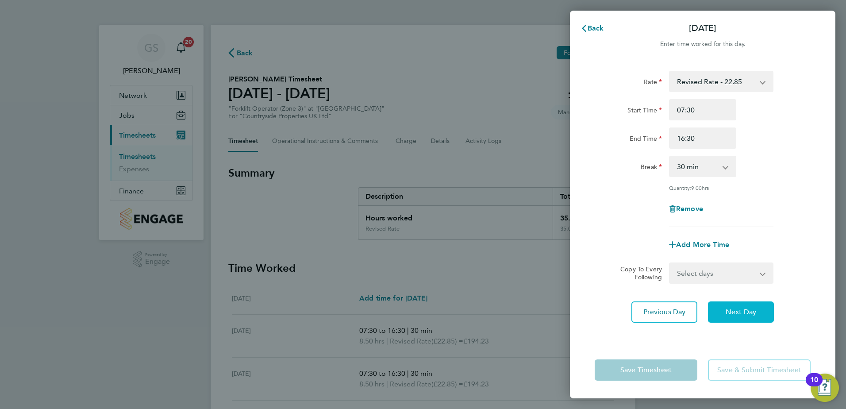
click at [724, 314] on button "Next Day" at bounding box center [741, 311] width 66 height 21
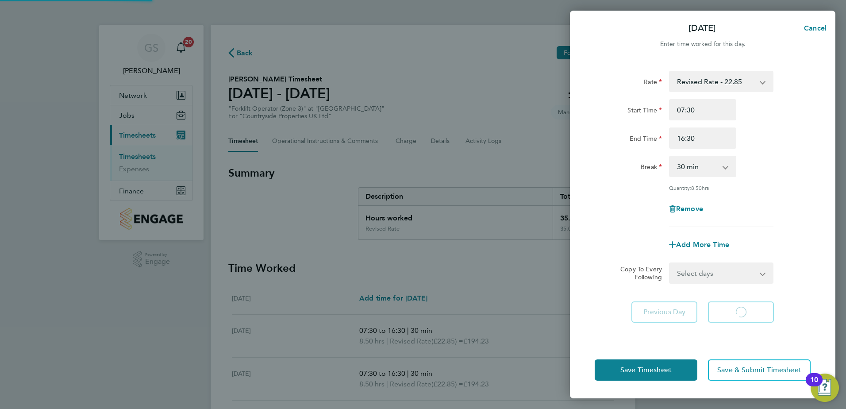
select select "30"
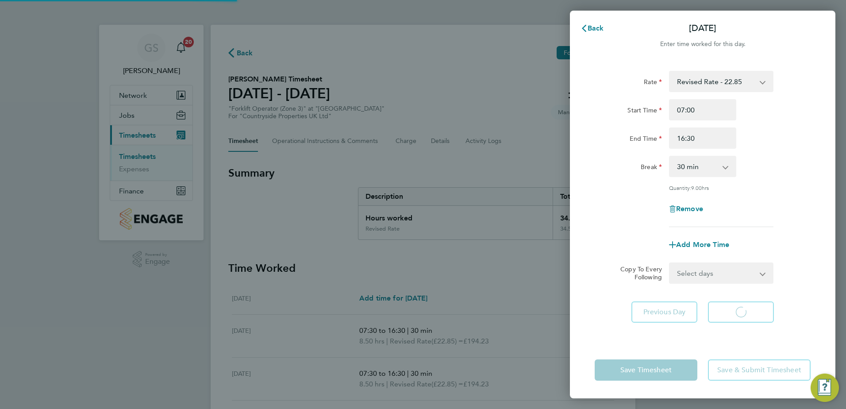
select select "30"
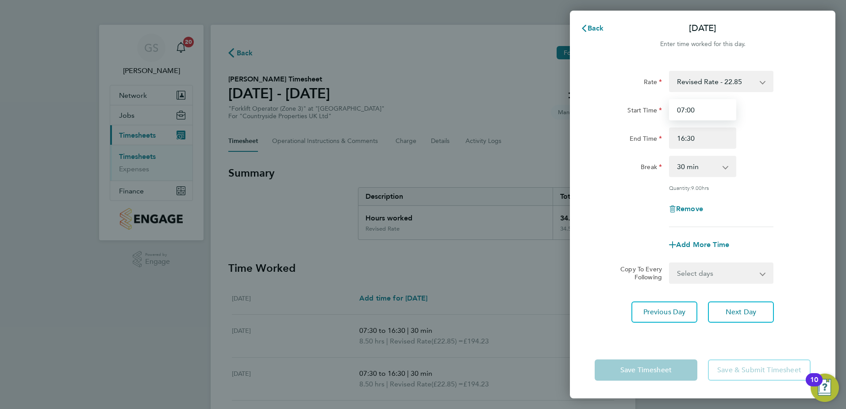
click at [691, 109] on input "07:00" at bounding box center [702, 109] width 67 height 21
type input "07:30"
click at [692, 339] on div "Rate Revised Rate - 22.85 Start Time 07:30 End Time 16:30 Break 0 min 15 min 30…" at bounding box center [703, 201] width 266 height 282
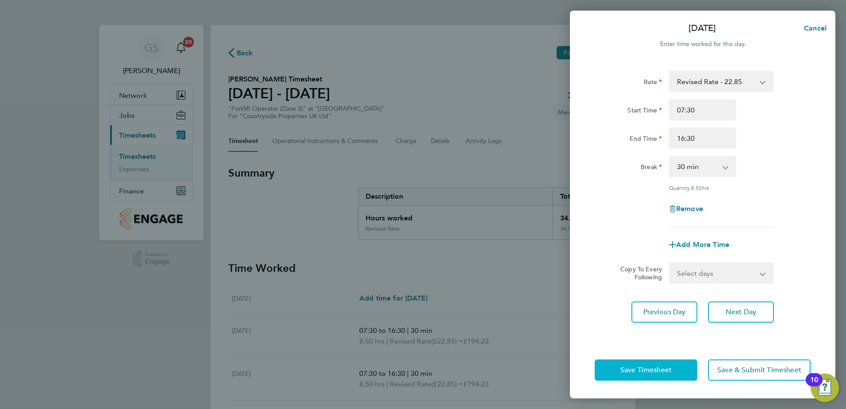
click at [673, 362] on button "Save Timesheet" at bounding box center [646, 369] width 103 height 21
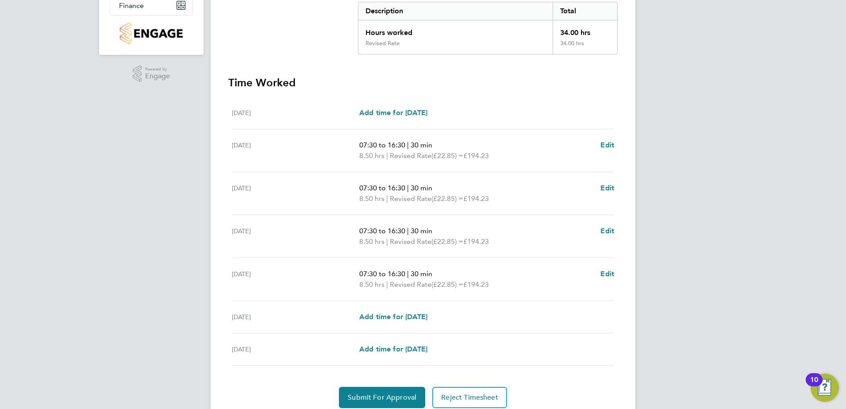
scroll to position [220, 0]
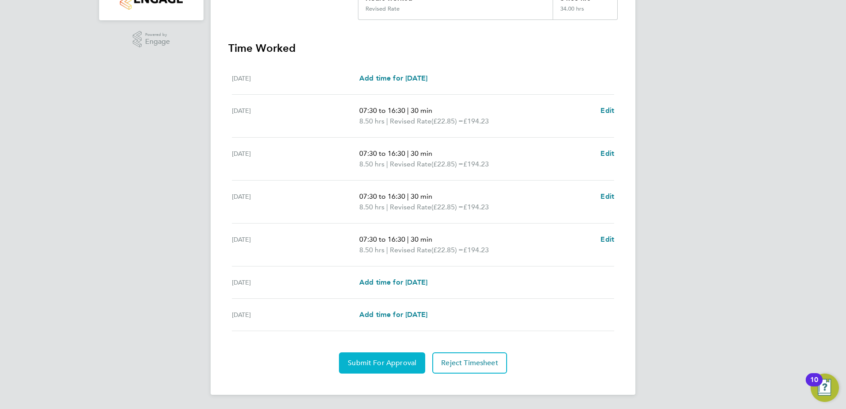
click at [389, 361] on span "Submit For Approval" at bounding box center [382, 363] width 69 height 9
click at [391, 367] on span "Approve Timesheet" at bounding box center [382, 363] width 65 height 9
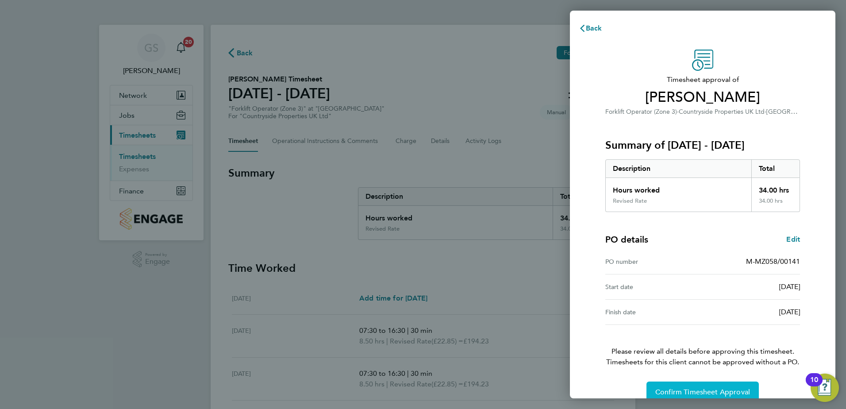
click at [649, 383] on button "Confirm Timesheet Approval" at bounding box center [703, 392] width 112 height 21
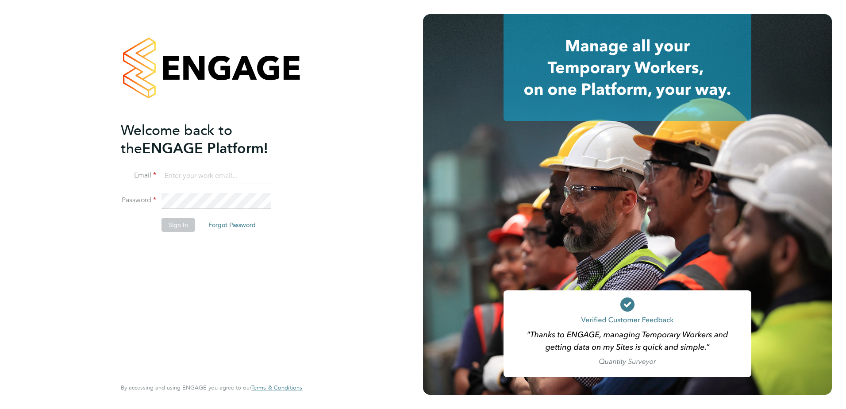
type input "[PERSON_NAME][EMAIL_ADDRESS][PERSON_NAME][DOMAIN_NAME]"
click at [247, 297] on div "Welcome back to the ENGAGE Platform! Email [PERSON_NAME][EMAIL_ADDRESS][PERSON_…" at bounding box center [207, 248] width 173 height 255
click at [190, 220] on button "Sign In" at bounding box center [179, 225] width 34 height 14
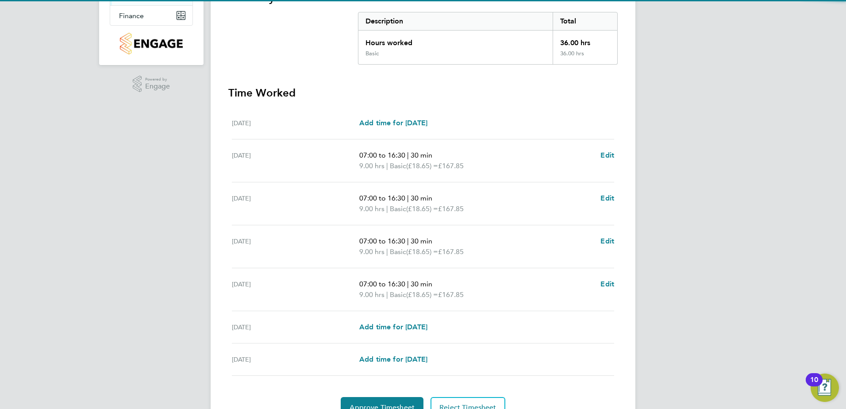
scroll to position [177, 0]
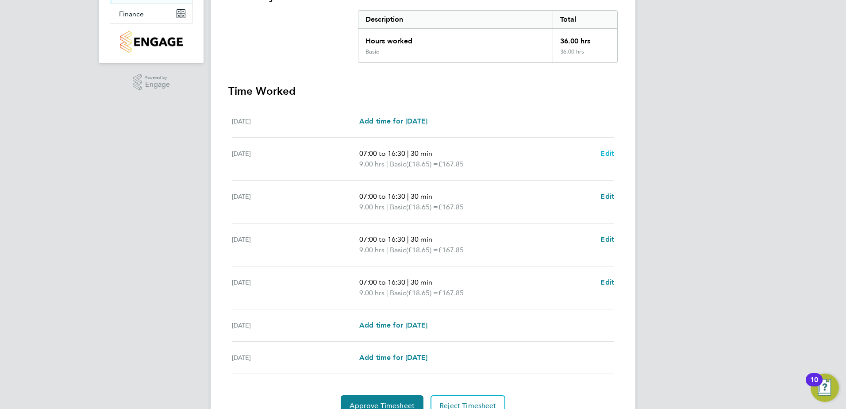
click at [610, 153] on span "Edit" at bounding box center [608, 153] width 14 height 8
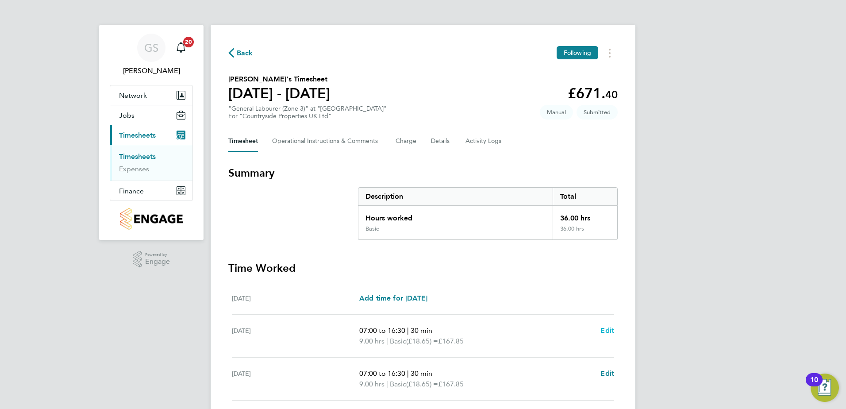
select select "30"
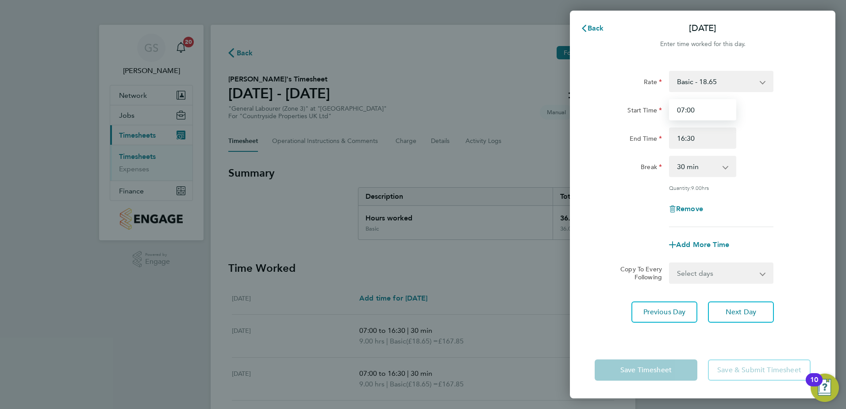
click at [692, 108] on input "07:00" at bounding box center [702, 109] width 67 height 21
type input "07:30"
click at [796, 214] on div "Remove" at bounding box center [702, 208] width 223 height 21
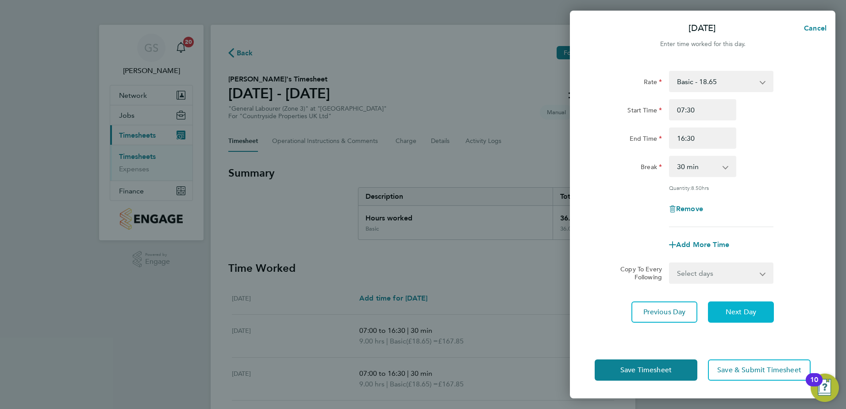
click at [726, 320] on button "Next Day" at bounding box center [741, 311] width 66 height 21
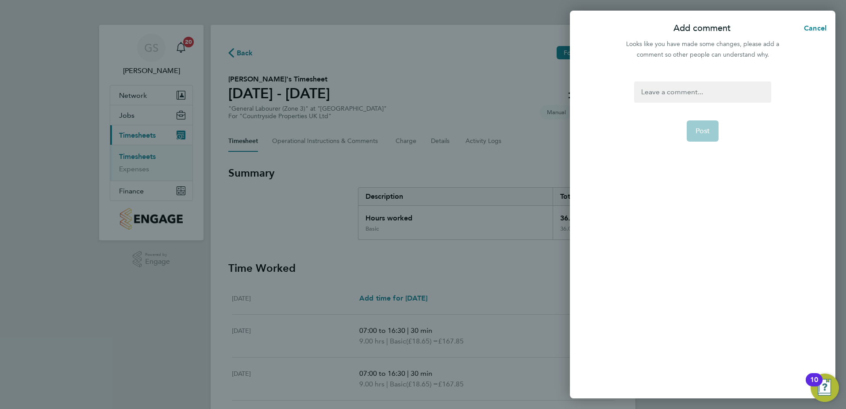
click at [668, 80] on div "Post" at bounding box center [703, 235] width 266 height 328
click at [670, 93] on div at bounding box center [702, 91] width 137 height 21
click at [689, 127] on button "Post" at bounding box center [703, 130] width 32 height 21
select select "30"
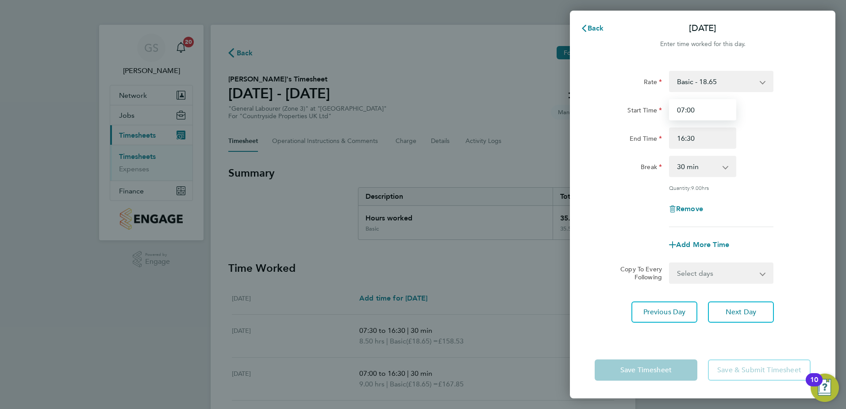
click at [691, 108] on input "07:00" at bounding box center [702, 109] width 67 height 21
type input "07:30"
click at [742, 308] on span "Next Day" at bounding box center [741, 312] width 31 height 9
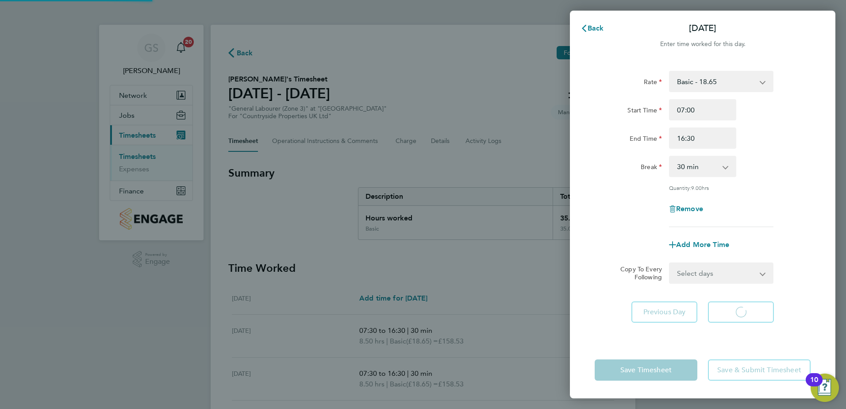
select select "30"
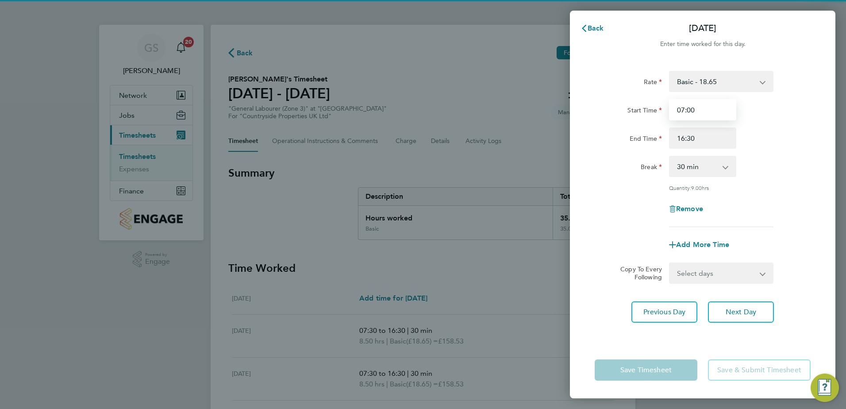
click at [691, 107] on input "07:00" at bounding box center [702, 109] width 67 height 21
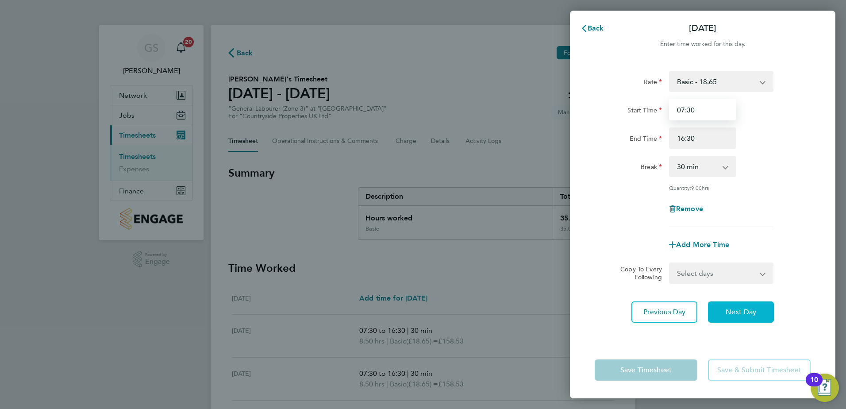
type input "07:30"
click at [736, 303] on button "Next Day" at bounding box center [741, 311] width 66 height 21
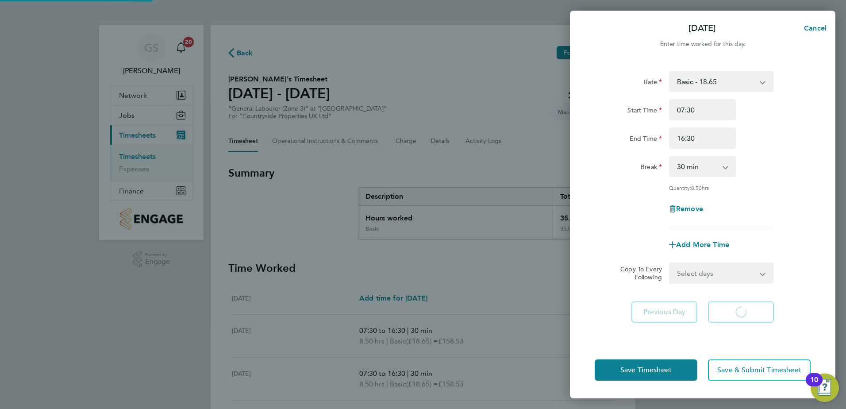
select select "30"
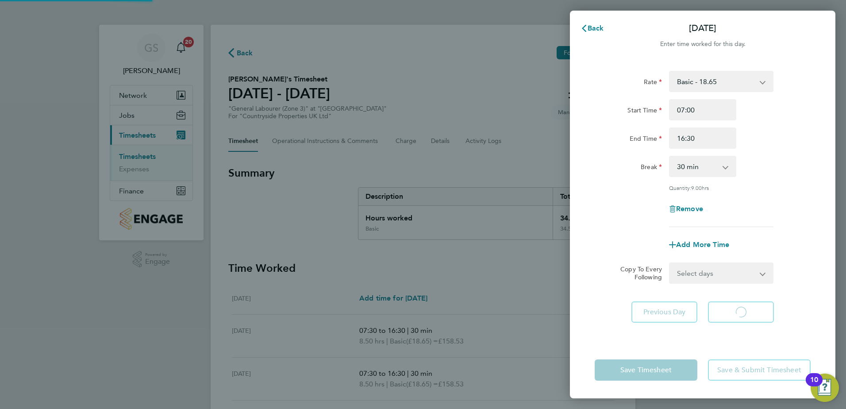
select select "30"
drag, startPoint x: 736, startPoint y: 303, endPoint x: 687, endPoint y: 234, distance: 84.5
click at [646, 176] on div "Break" at bounding box center [628, 166] width 74 height 21
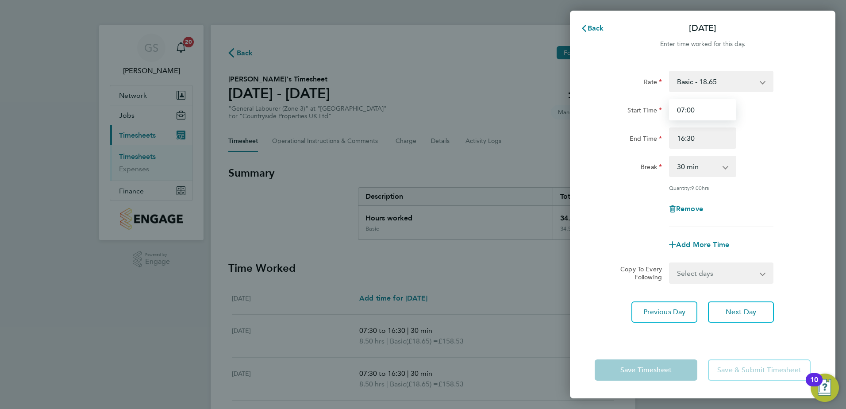
click at [692, 110] on input "07:00" at bounding box center [702, 109] width 67 height 21
type input "07:30"
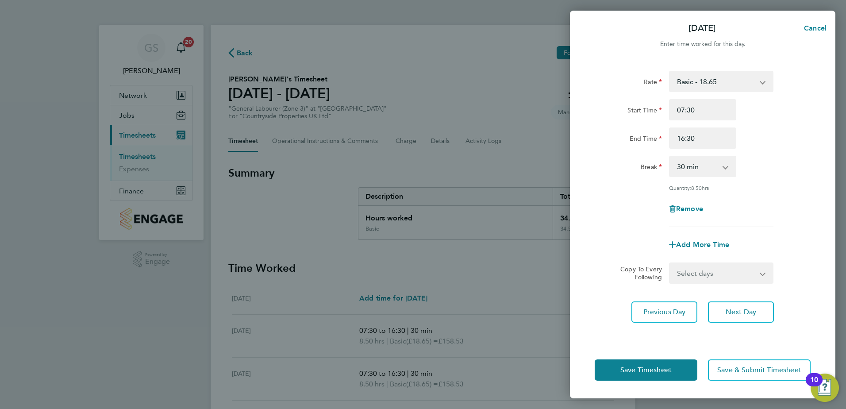
click at [765, 212] on div "Remove" at bounding box center [702, 208] width 223 height 21
click at [656, 372] on span "Save Timesheet" at bounding box center [646, 370] width 51 height 9
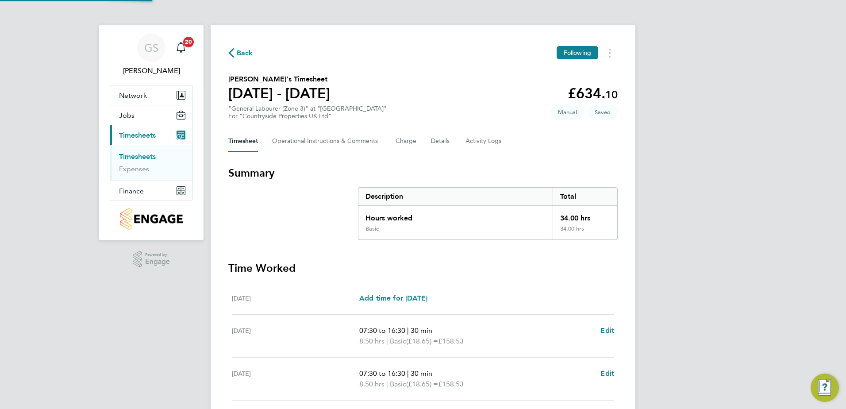
scroll to position [220, 0]
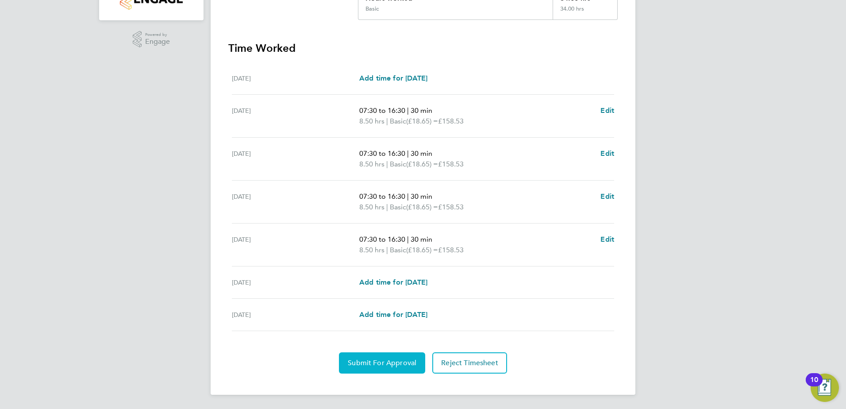
click at [359, 361] on span "Submit For Approval" at bounding box center [382, 363] width 69 height 9
click at [382, 359] on span "Approve Timesheet" at bounding box center [382, 363] width 65 height 9
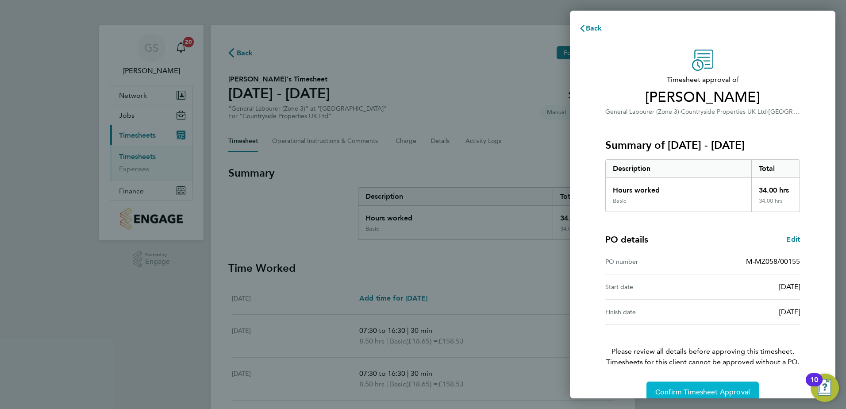
click at [689, 394] on span "Confirm Timesheet Approval" at bounding box center [703, 392] width 95 height 9
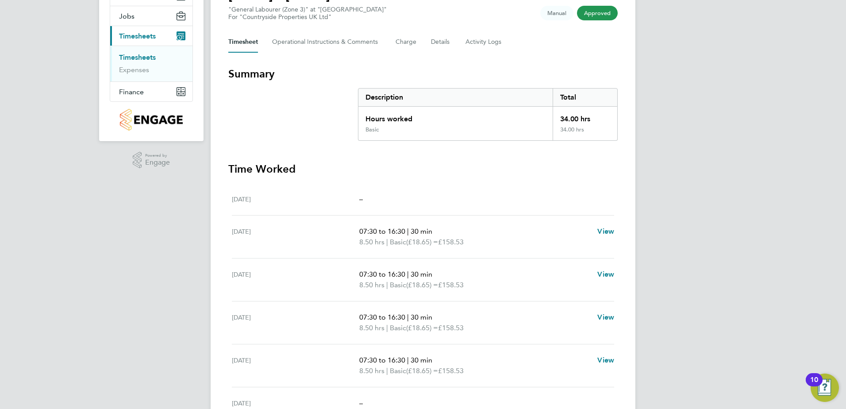
scroll to position [177, 0]
